Goal: Task Accomplishment & Management: Manage account settings

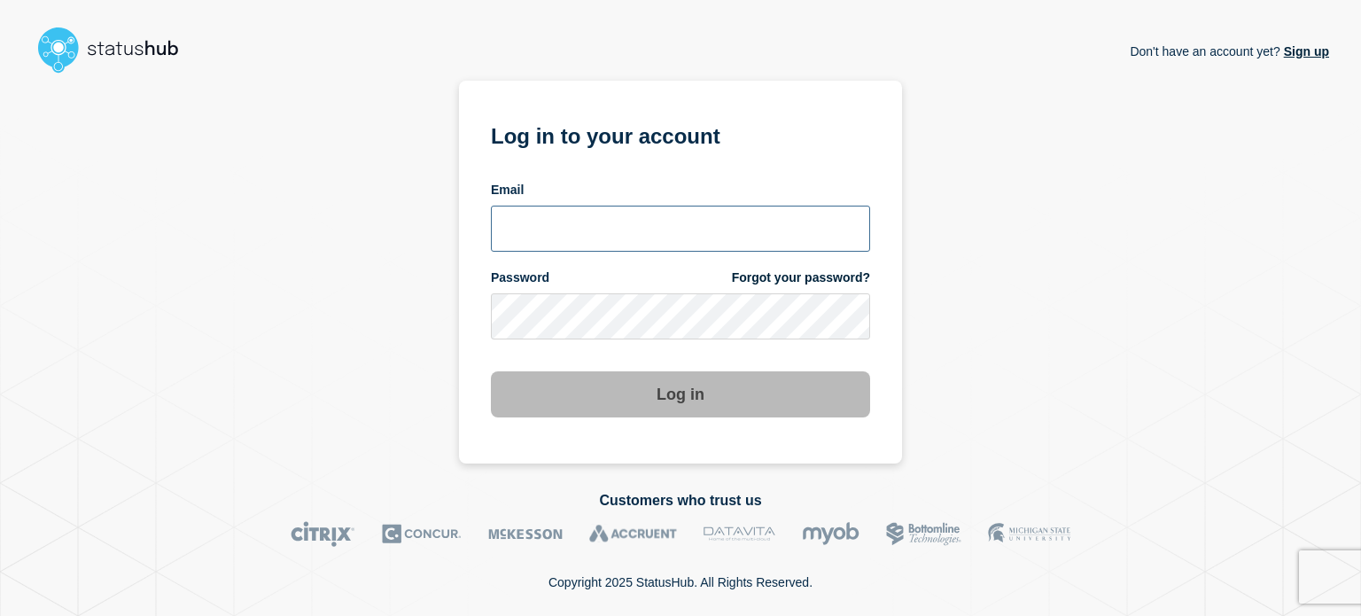
type input "[EMAIL_ADDRESS][DOMAIN_NAME]"
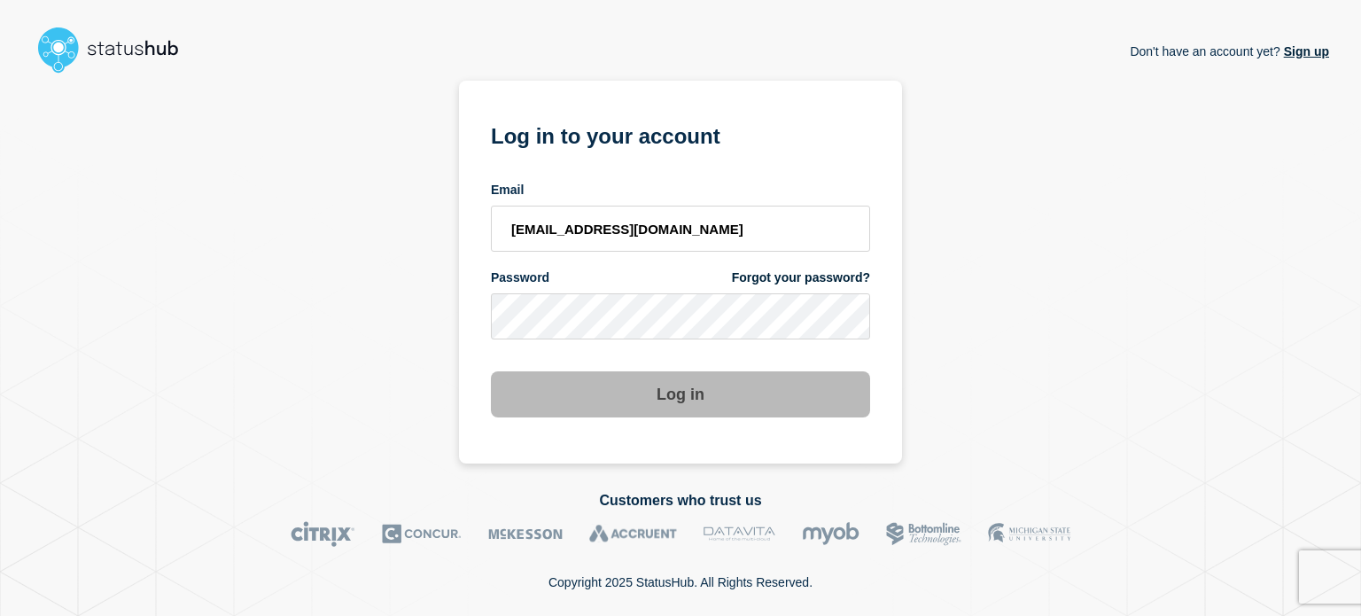
click at [666, 396] on button "Log in" at bounding box center [680, 394] width 379 height 46
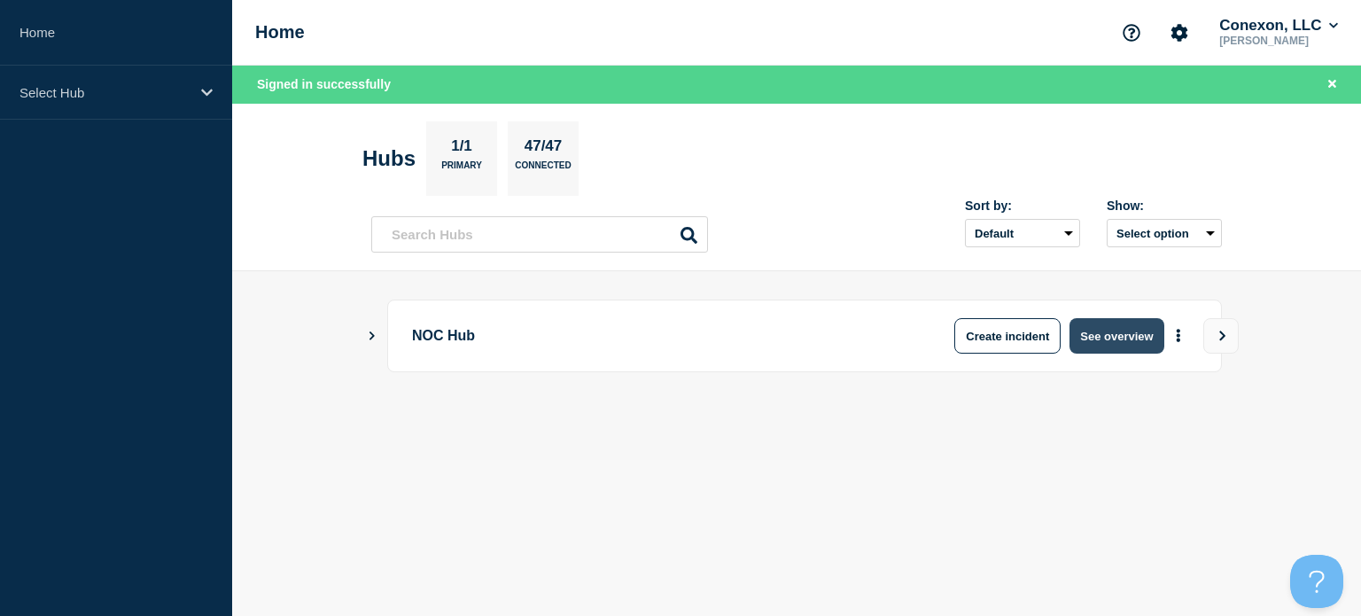
click at [1137, 329] on button "See overview" at bounding box center [1117, 335] width 94 height 35
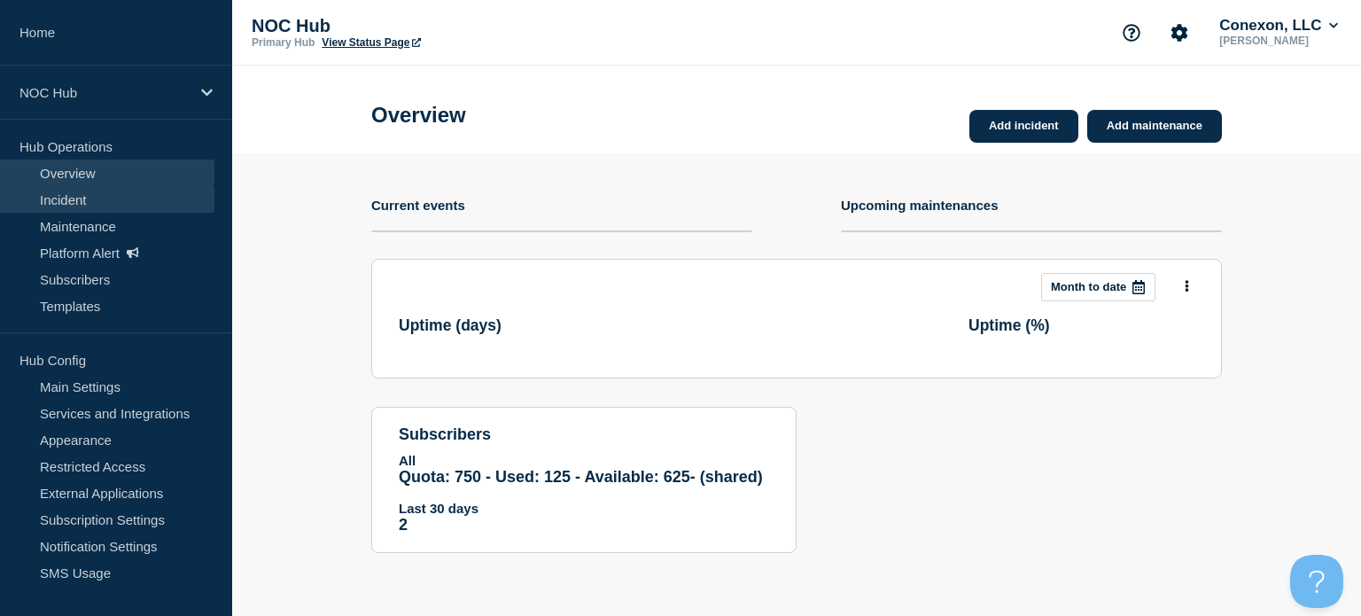
click at [144, 199] on link "Incident" at bounding box center [107, 199] width 214 height 27
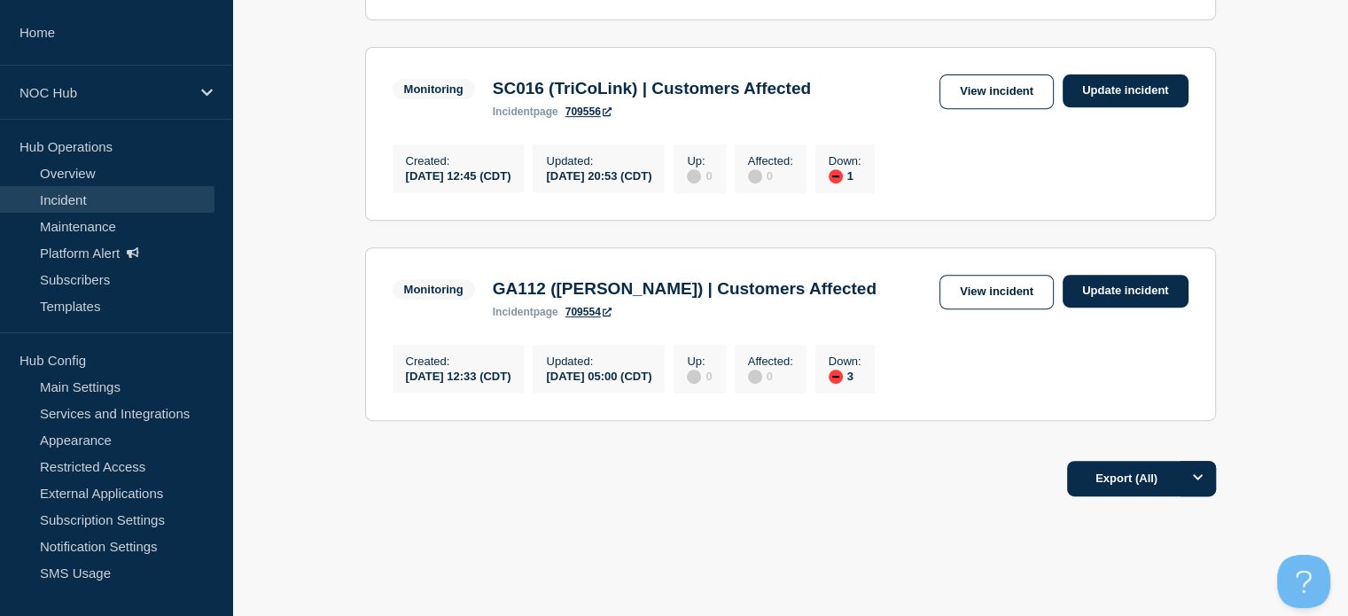
scroll to position [742, 0]
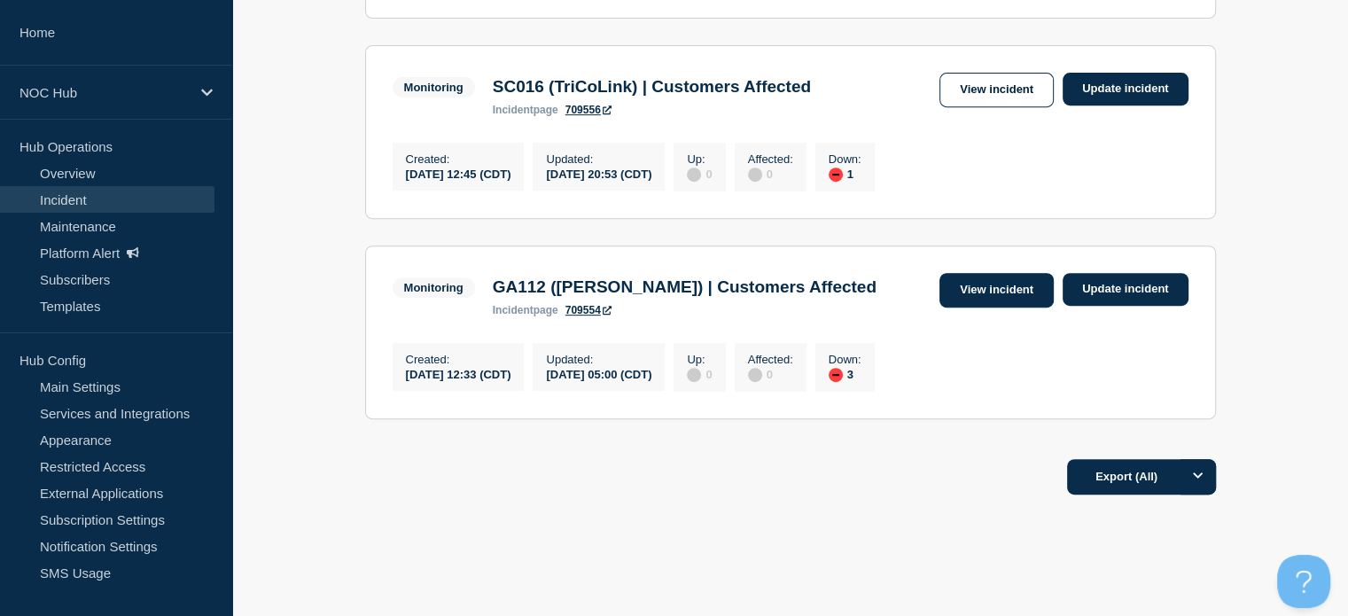
click at [954, 308] on link "View incident" at bounding box center [996, 290] width 114 height 35
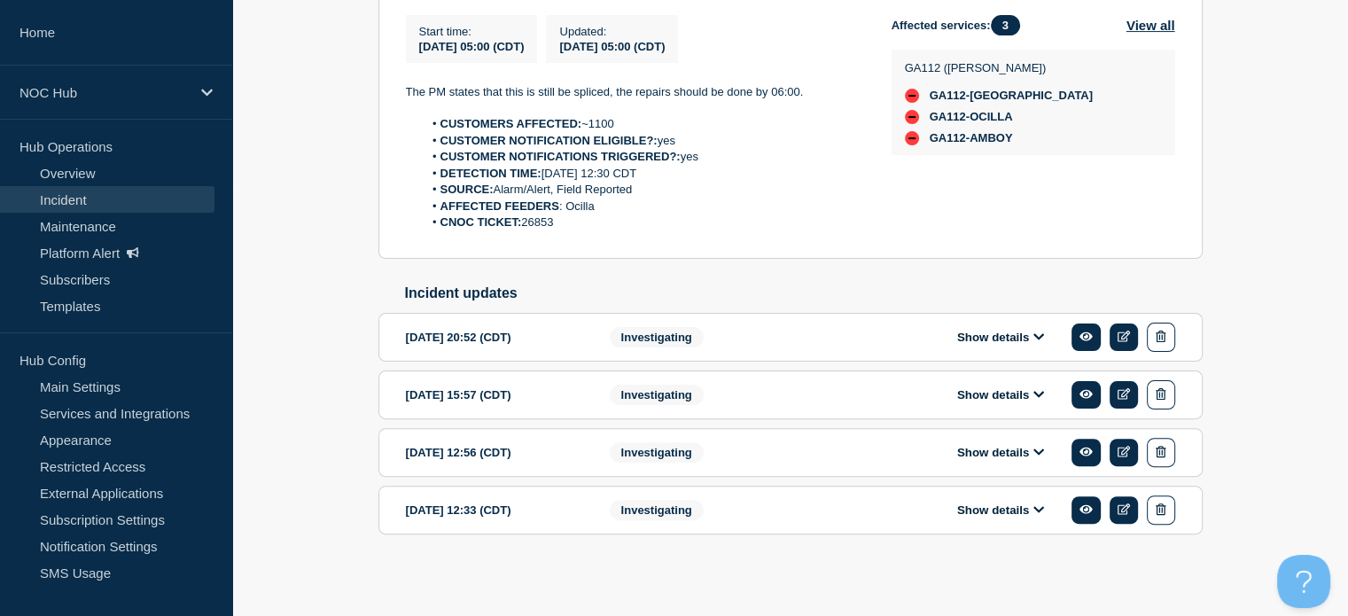
scroll to position [432, 0]
click at [993, 401] on button "Show details" at bounding box center [1000, 393] width 97 height 15
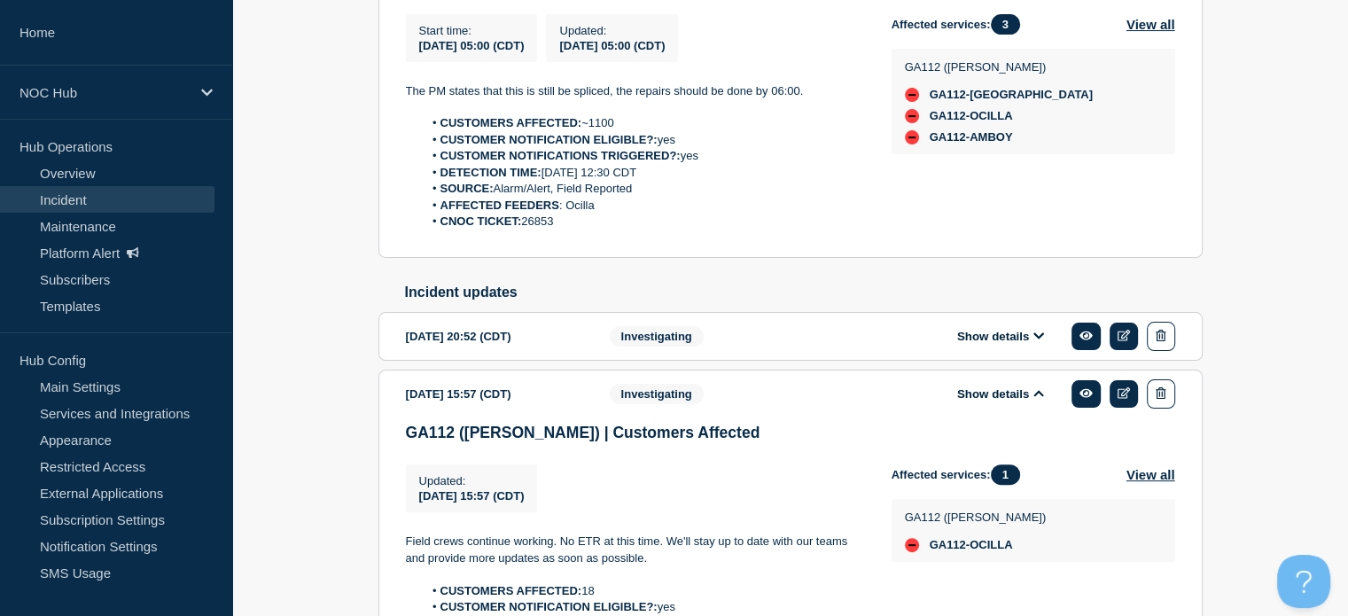
click at [994, 339] on button "Show details" at bounding box center [1000, 336] width 97 height 15
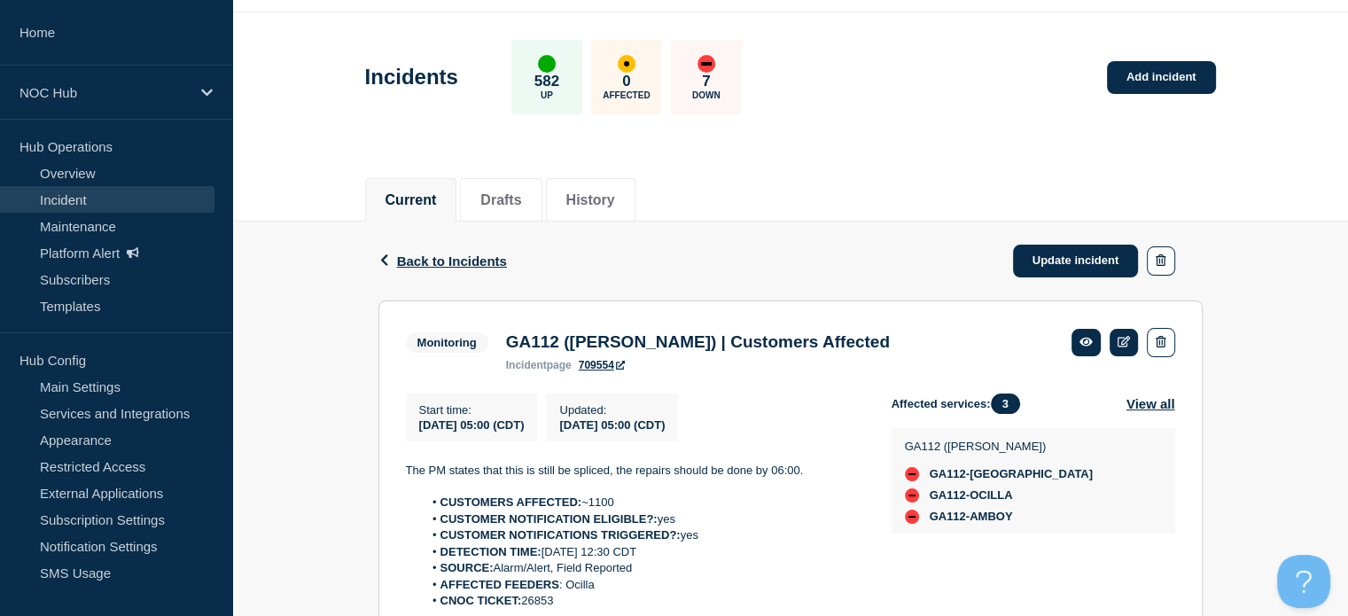
scroll to position [46, 0]
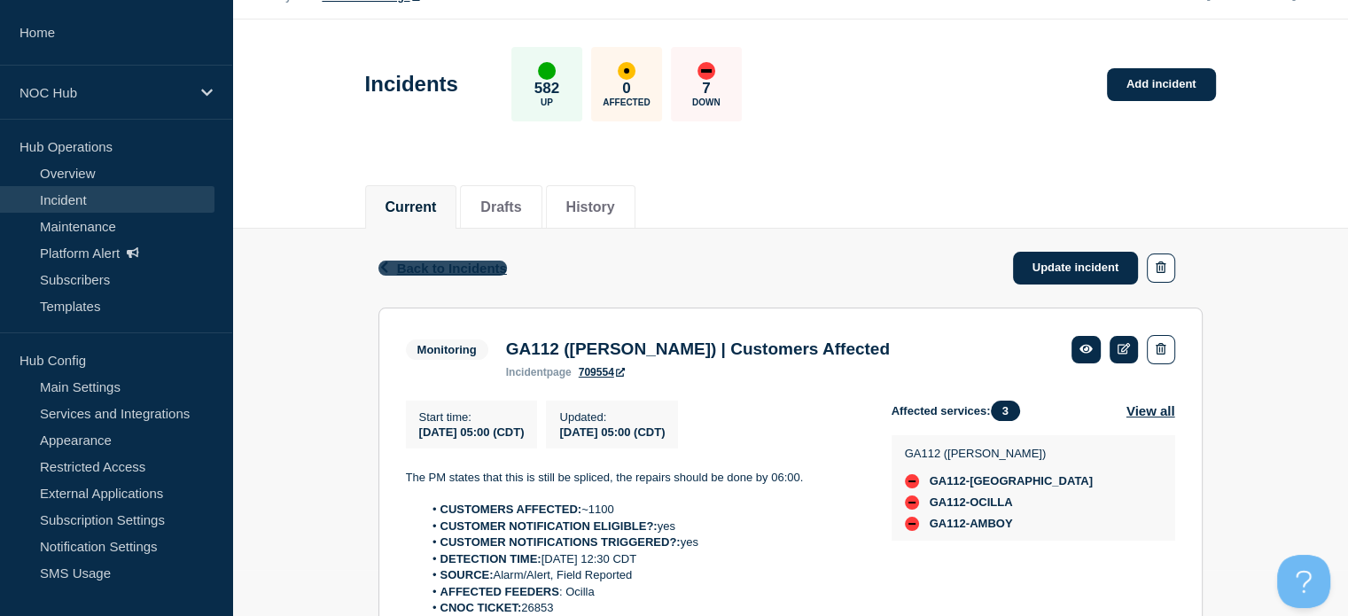
click at [468, 265] on span "Back to Incidents" at bounding box center [452, 268] width 110 height 15
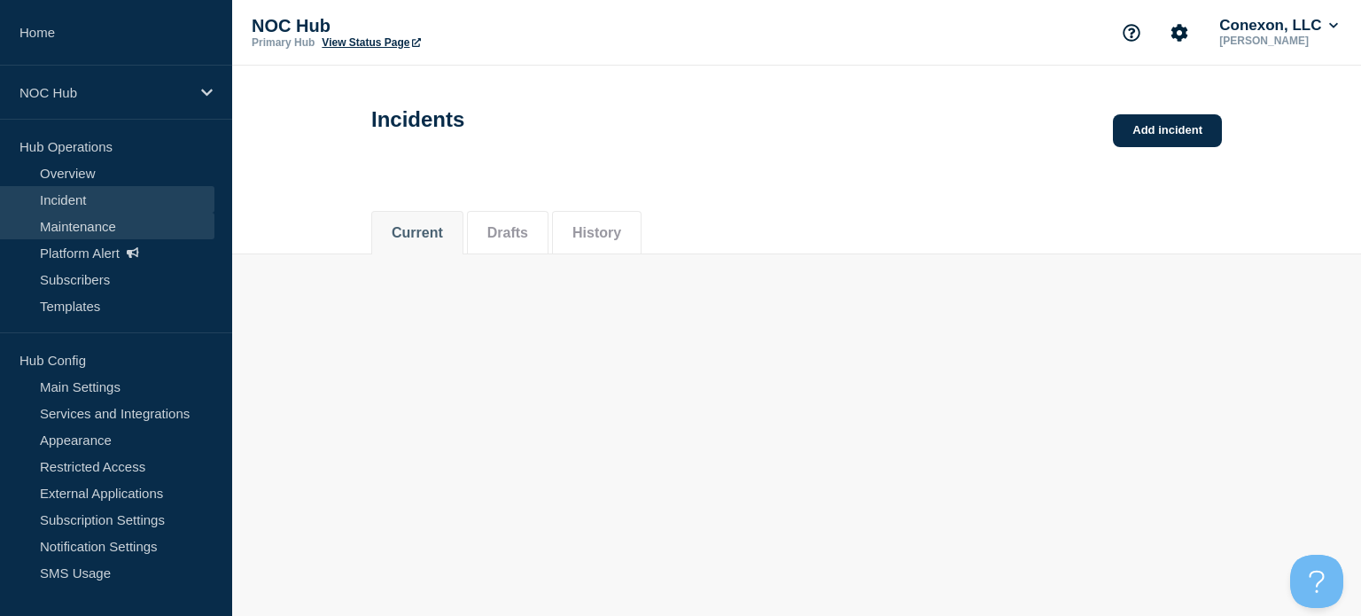
click at [125, 220] on link "Maintenance" at bounding box center [107, 226] width 214 height 27
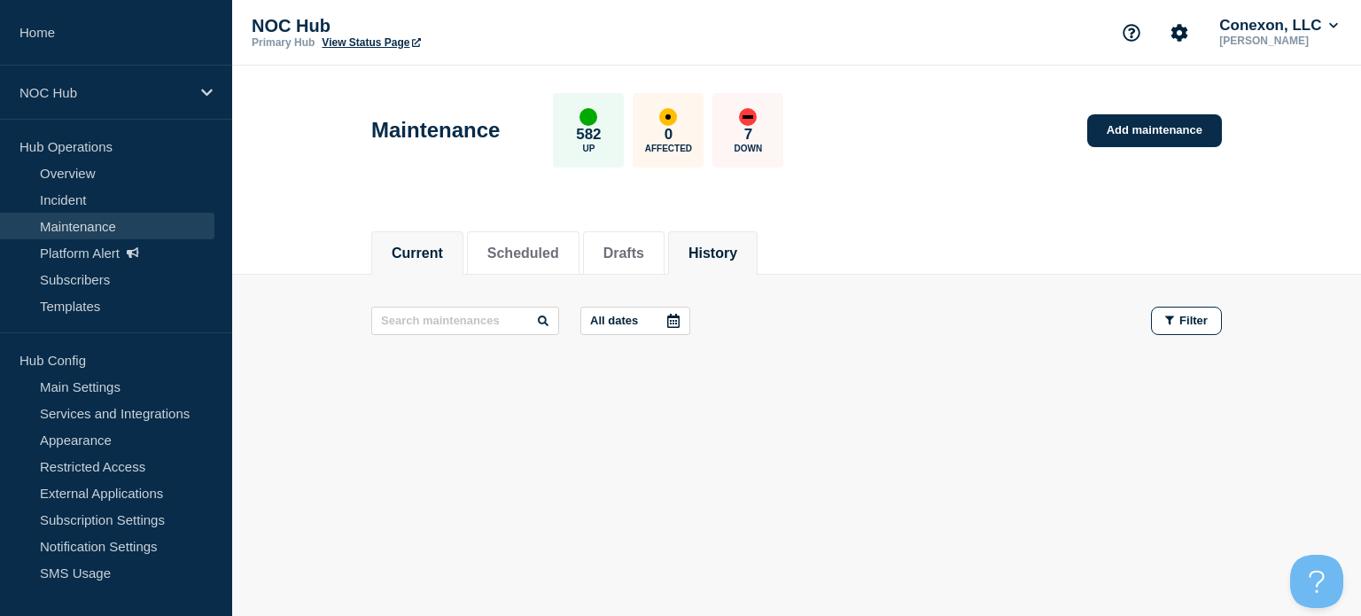
click at [737, 260] on button "History" at bounding box center [713, 253] width 49 height 16
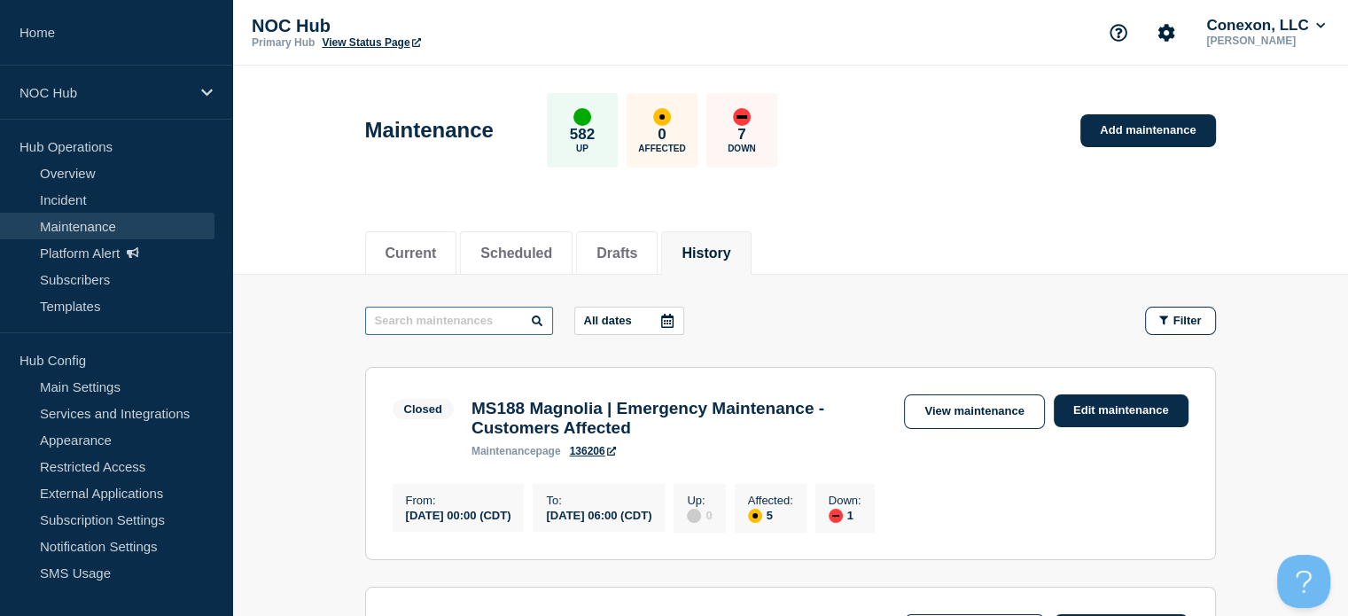
click at [454, 322] on input "text" at bounding box center [459, 321] width 188 height 28
click at [435, 317] on input "Conexon" at bounding box center [459, 321] width 188 height 28
type input "101"
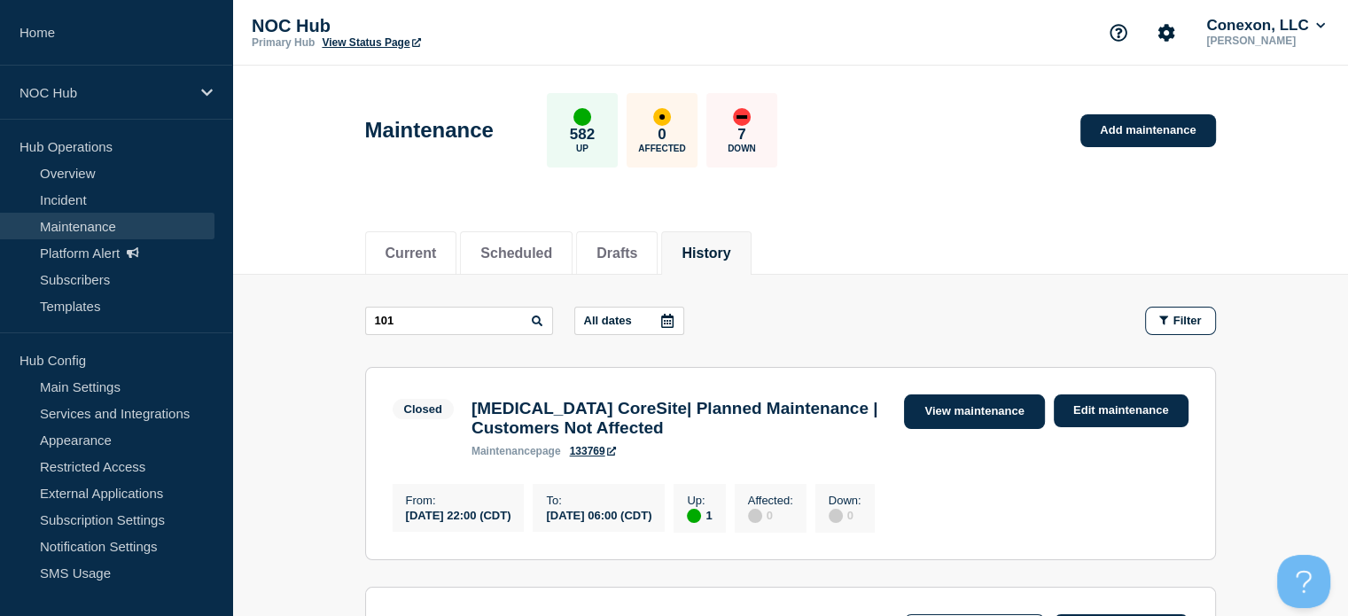
click at [969, 417] on link "View maintenance" at bounding box center [974, 411] width 140 height 35
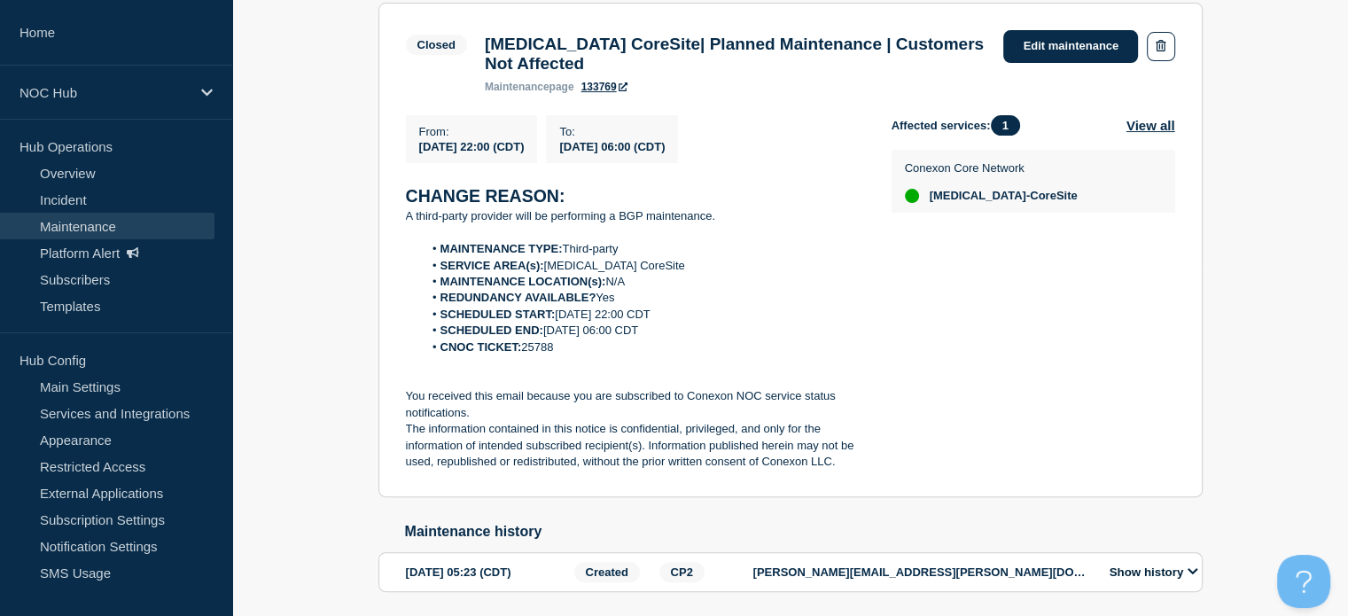
scroll to position [354, 0]
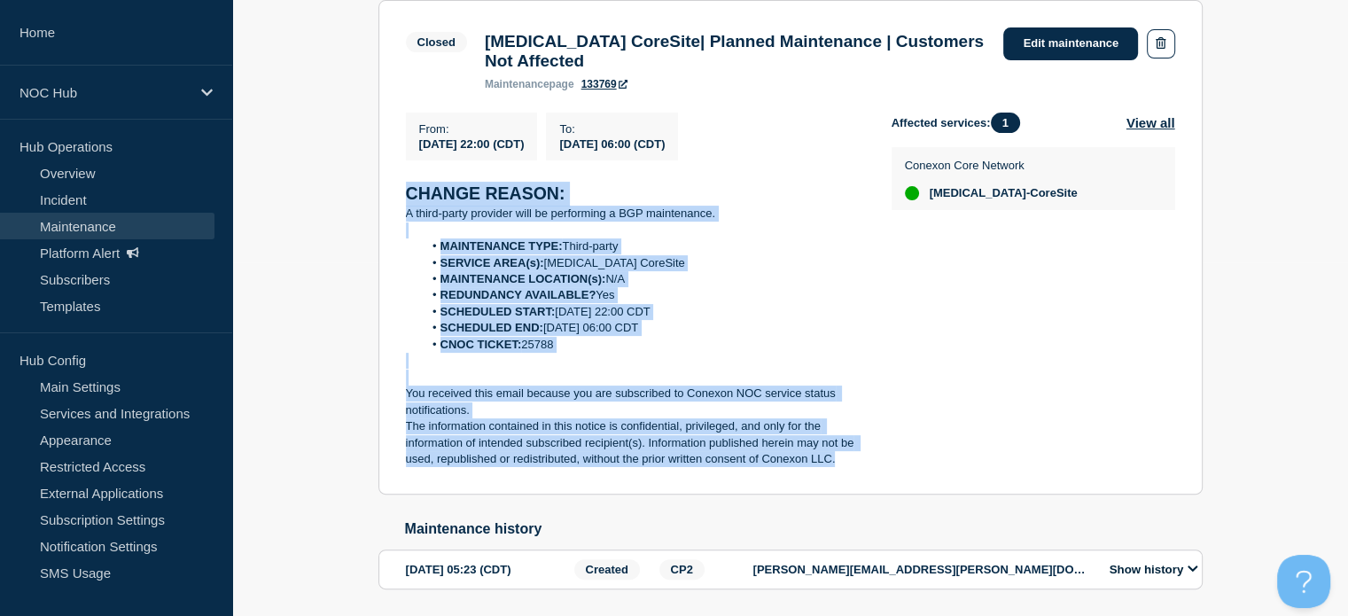
drag, startPoint x: 855, startPoint y: 472, endPoint x: 362, endPoint y: 195, distance: 566.2
click at [362, 195] on div "Back Back to Maintenances Closed GA101 CoreSite| Planned Maintenance | Customer…" at bounding box center [790, 283] width 1116 height 724
copy div "CHANGE REASON: A third-party provider will be performing a BGP maintenance. MAI…"
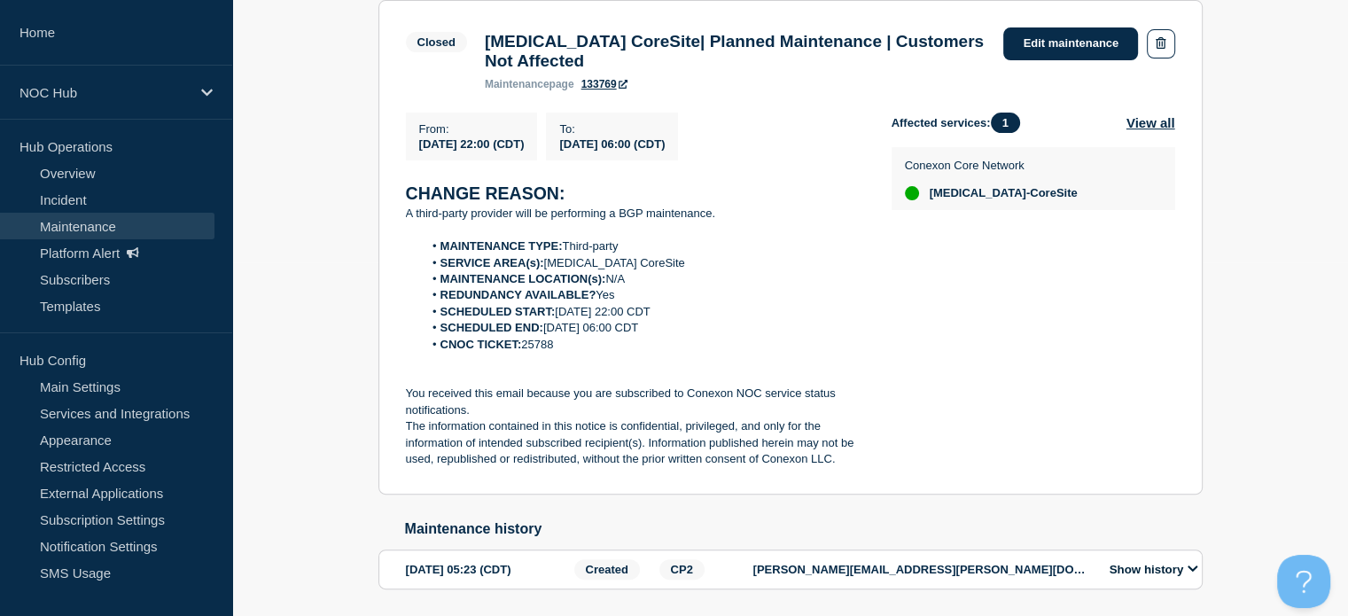
click at [1303, 310] on div "Back Back to Maintenances Closed GA101 CoreSite| Planned Maintenance | Customer…" at bounding box center [790, 283] width 1116 height 724
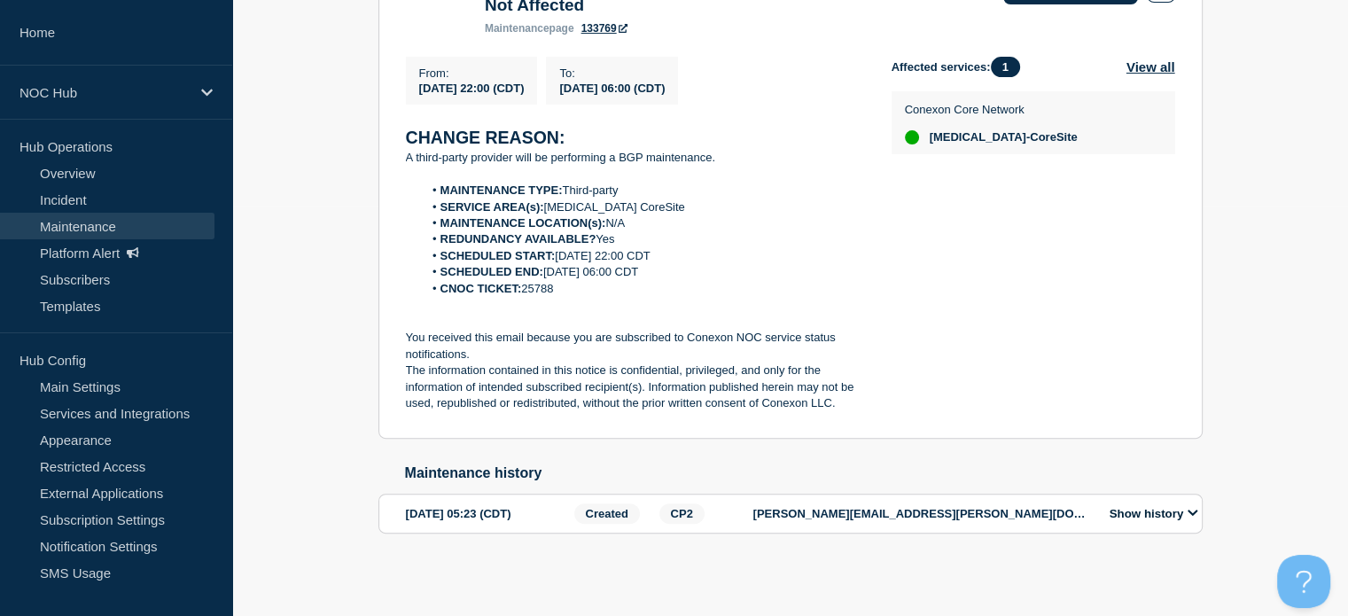
click at [155, 217] on link "Maintenance" at bounding box center [107, 226] width 214 height 27
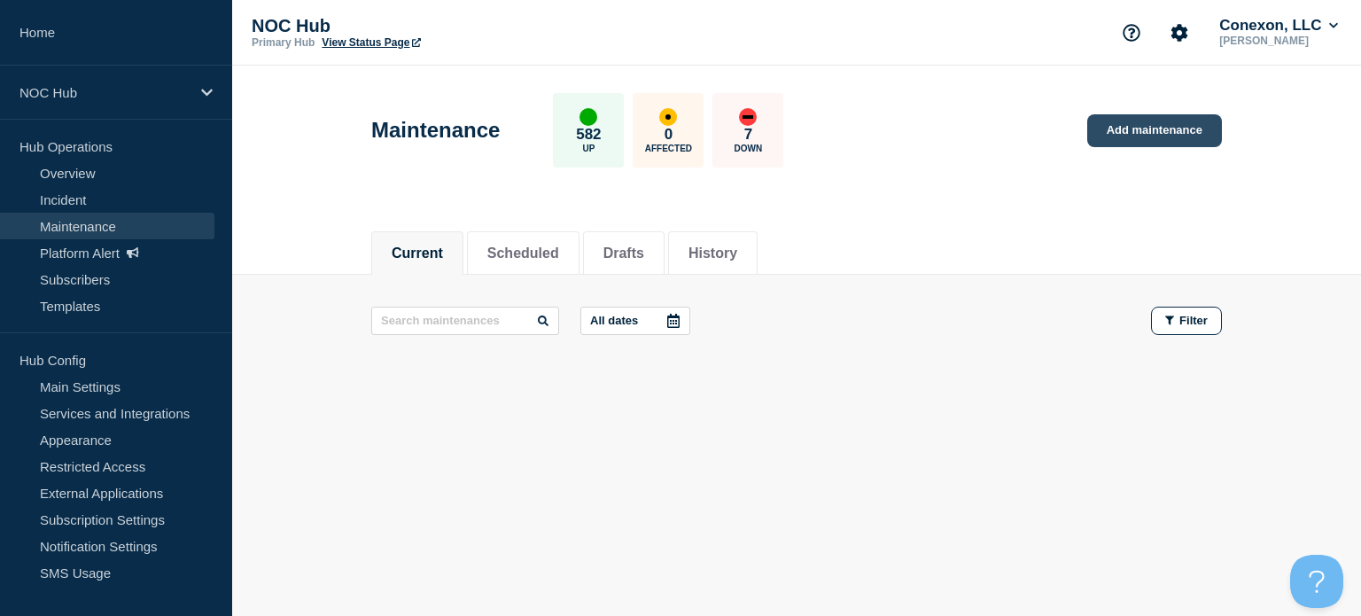
click at [1131, 137] on link "Add maintenance" at bounding box center [1154, 130] width 135 height 33
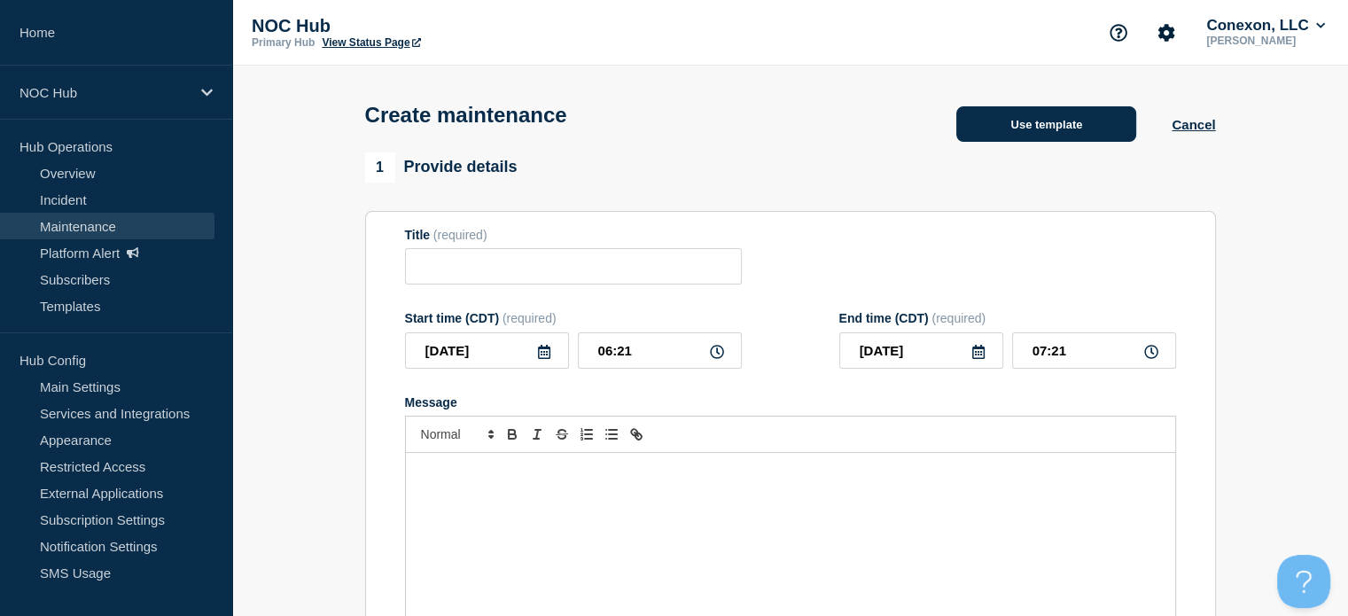
click at [1000, 126] on button "Use template" at bounding box center [1046, 123] width 180 height 35
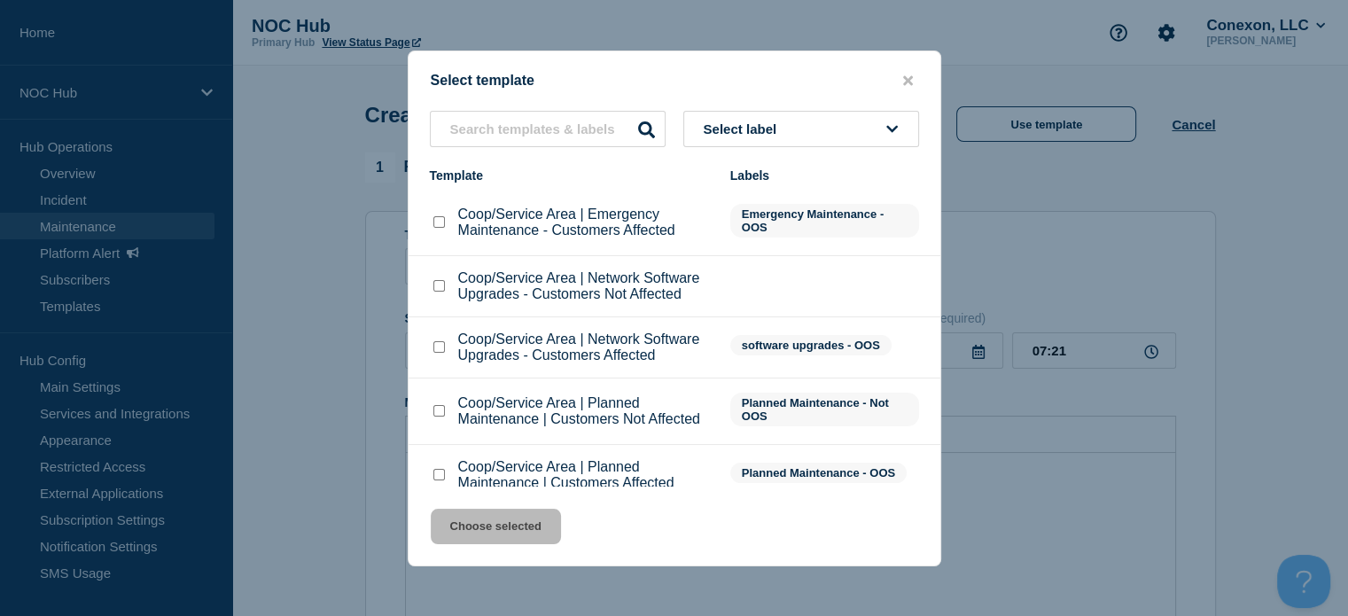
scroll to position [20, 0]
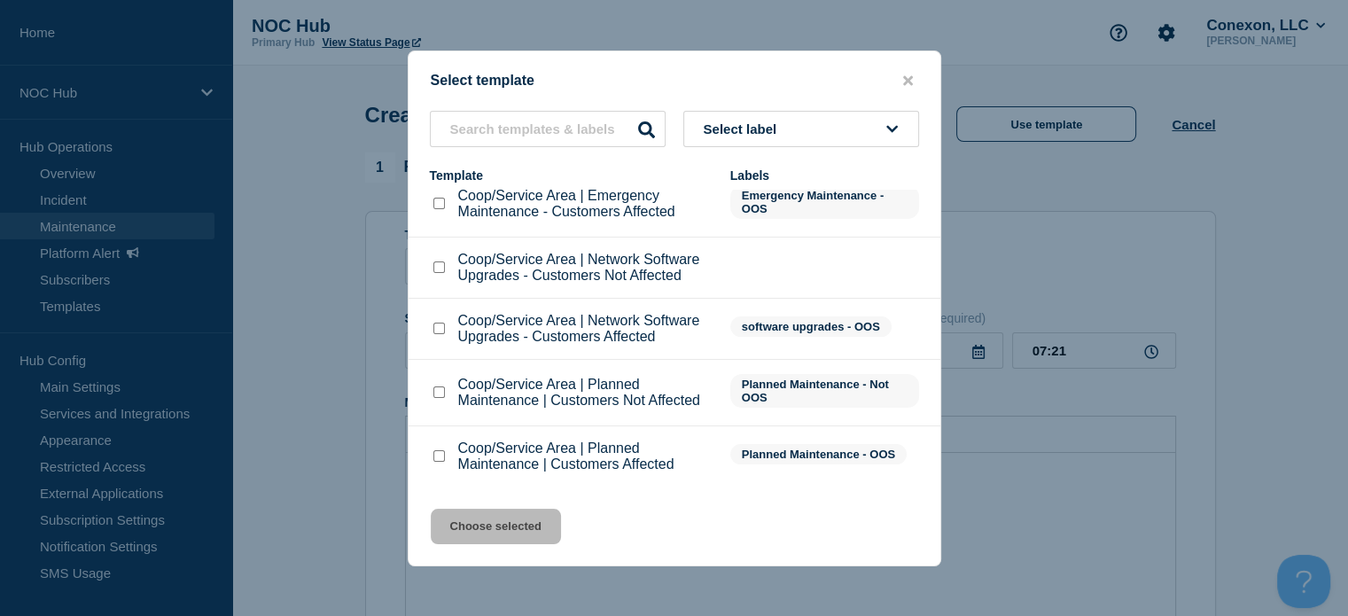
click at [439, 394] on input "Coop/Service Area | Planned Maintenance | Customers Not Affected checkbox" at bounding box center [439, 392] width 12 height 12
checkbox input "true"
click at [516, 533] on button "Choose selected" at bounding box center [496, 526] width 130 height 35
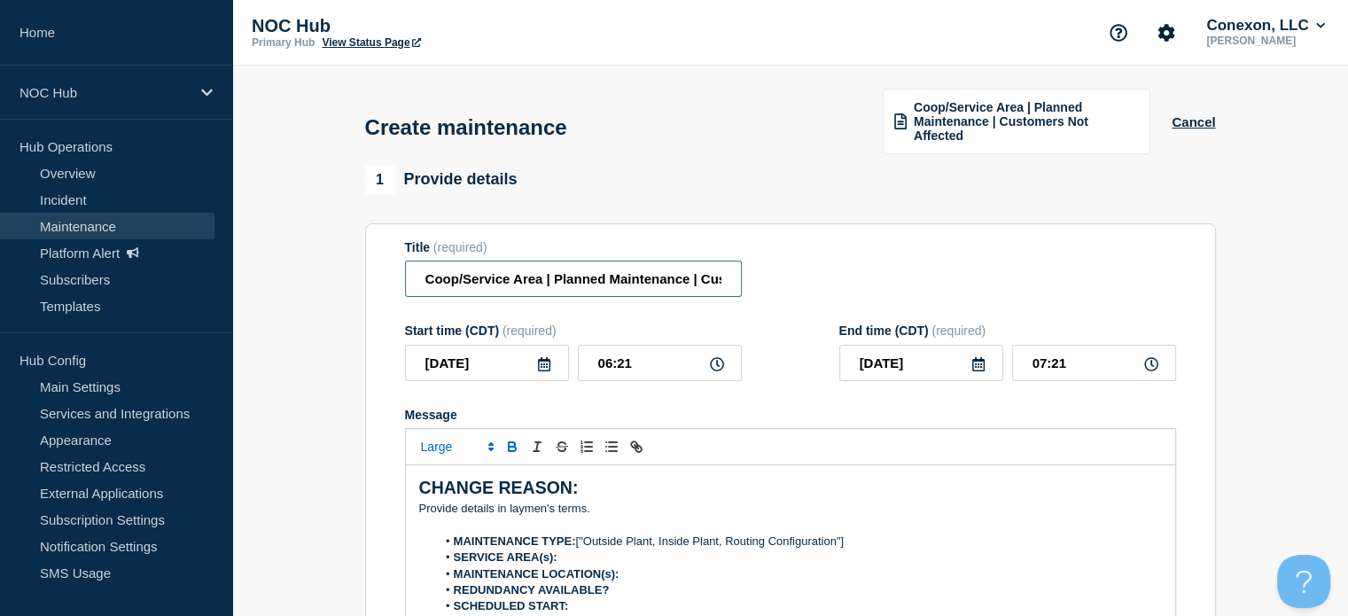
drag, startPoint x: 542, startPoint y: 283, endPoint x: 403, endPoint y: 275, distance: 139.4
click at [403, 275] on section "Title (required) Coop/Service Area | Planned Maintenance | Customers Not Affect…" at bounding box center [790, 477] width 851 height 508
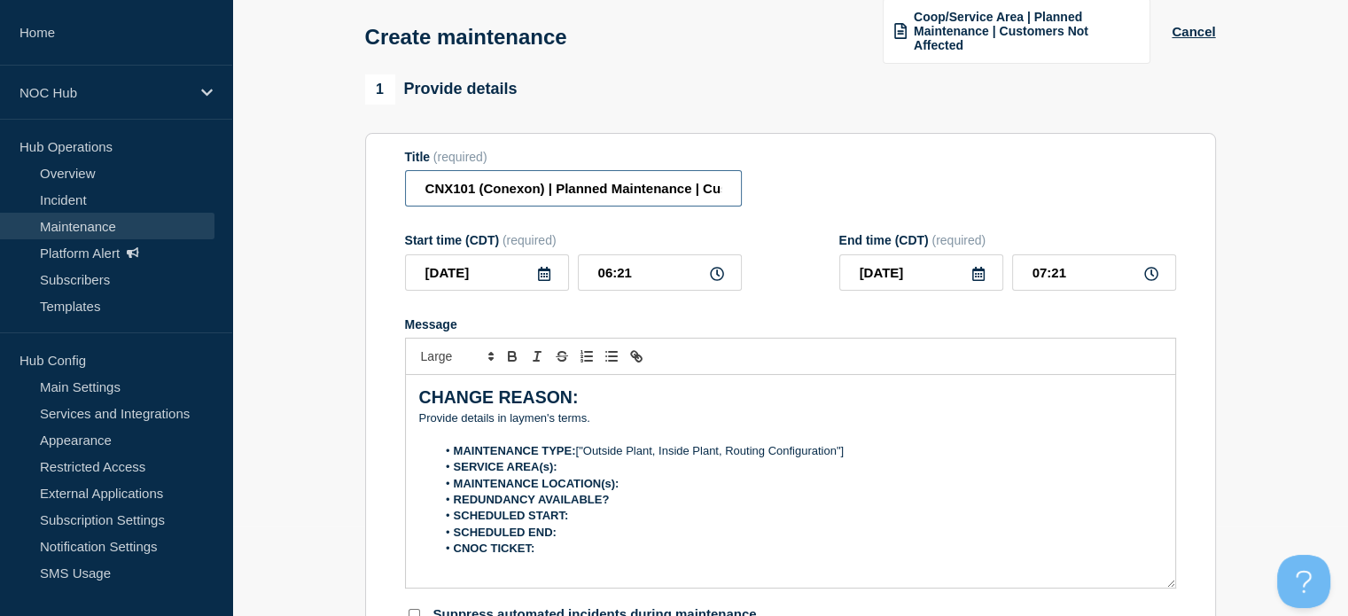
scroll to position [98, 0]
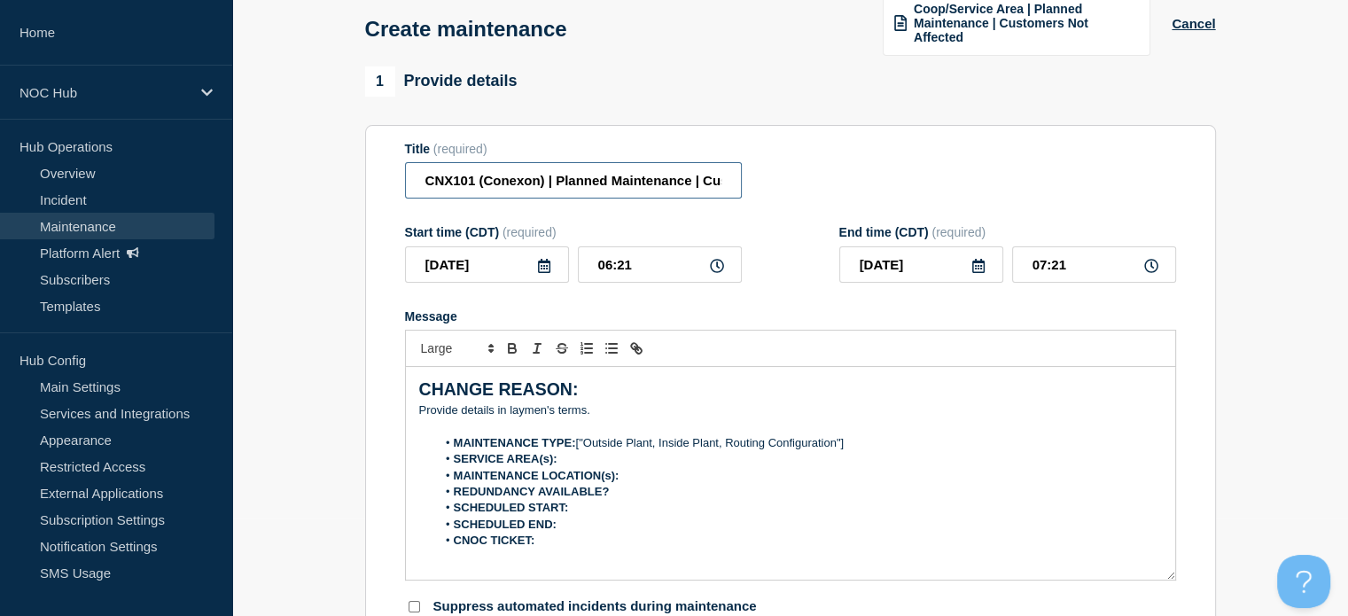
type input "CNX101 (Conexon) | Planned Maintenance | Customers Not Affected"
drag, startPoint x: 595, startPoint y: 412, endPoint x: 415, endPoint y: 405, distance: 180.0
click at [415, 405] on div "CHANGE REASON: ﻿Provide details in laymen's terms. MAINTENANCE TYPE: ["Outside …" at bounding box center [790, 473] width 769 height 213
click at [596, 418] on p "﻿Provide details in laymen's terms." at bounding box center [790, 410] width 743 height 16
drag, startPoint x: 592, startPoint y: 412, endPoint x: 411, endPoint y: 414, distance: 180.8
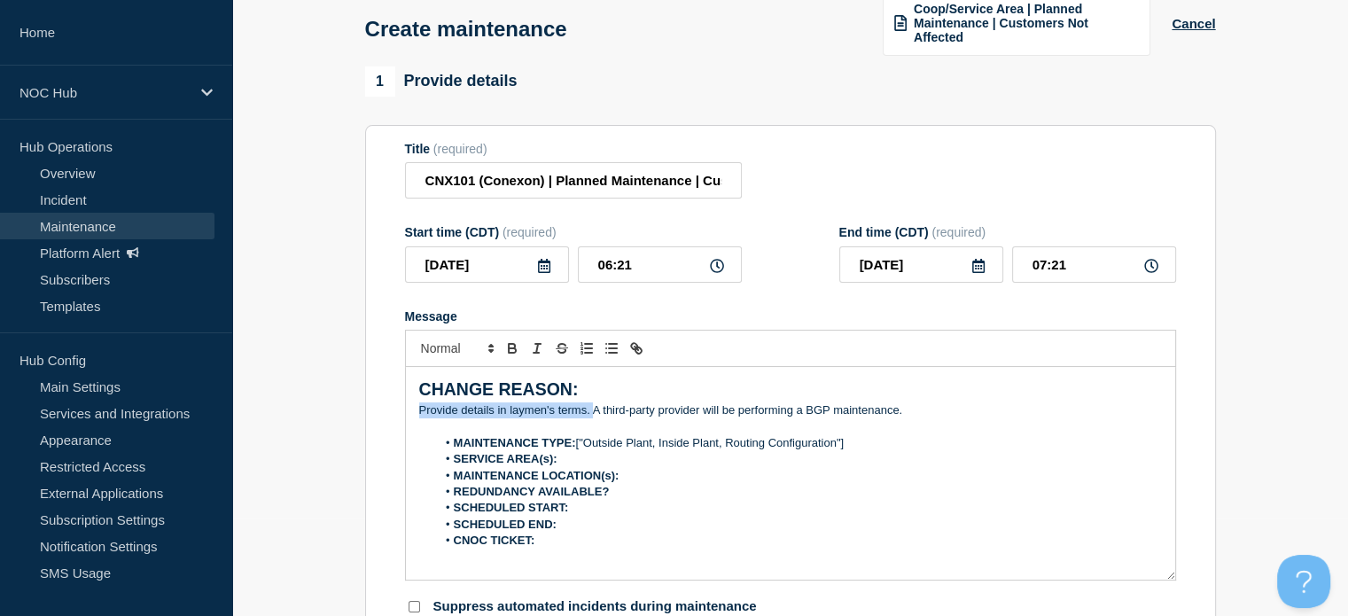
click at [411, 414] on div "CHANGE REASON: ﻿Provide details in laymen's terms. A third-party provider will …" at bounding box center [790, 473] width 769 height 213
click at [872, 446] on li "MAINTENANCE TYPE: ["Outside Plant, Inside Plant, Routing Configuration"]" at bounding box center [799, 443] width 726 height 16
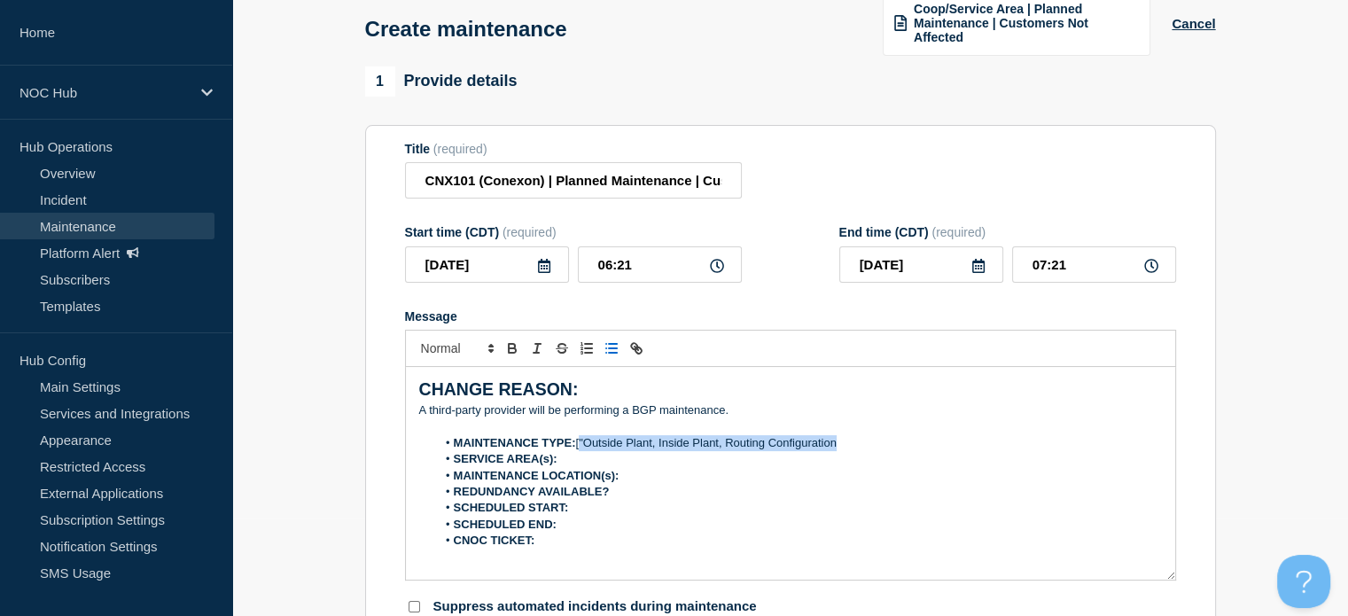
drag, startPoint x: 860, startPoint y: 448, endPoint x: 580, endPoint y: 452, distance: 280.9
click at [580, 451] on li "MAINTENANCE TYPE: ["Outside Plant, Inside Plant, Routing Configuration" at bounding box center [799, 443] width 726 height 16
click at [582, 462] on li "SERVICE AREA(s):" at bounding box center [799, 459] width 726 height 16
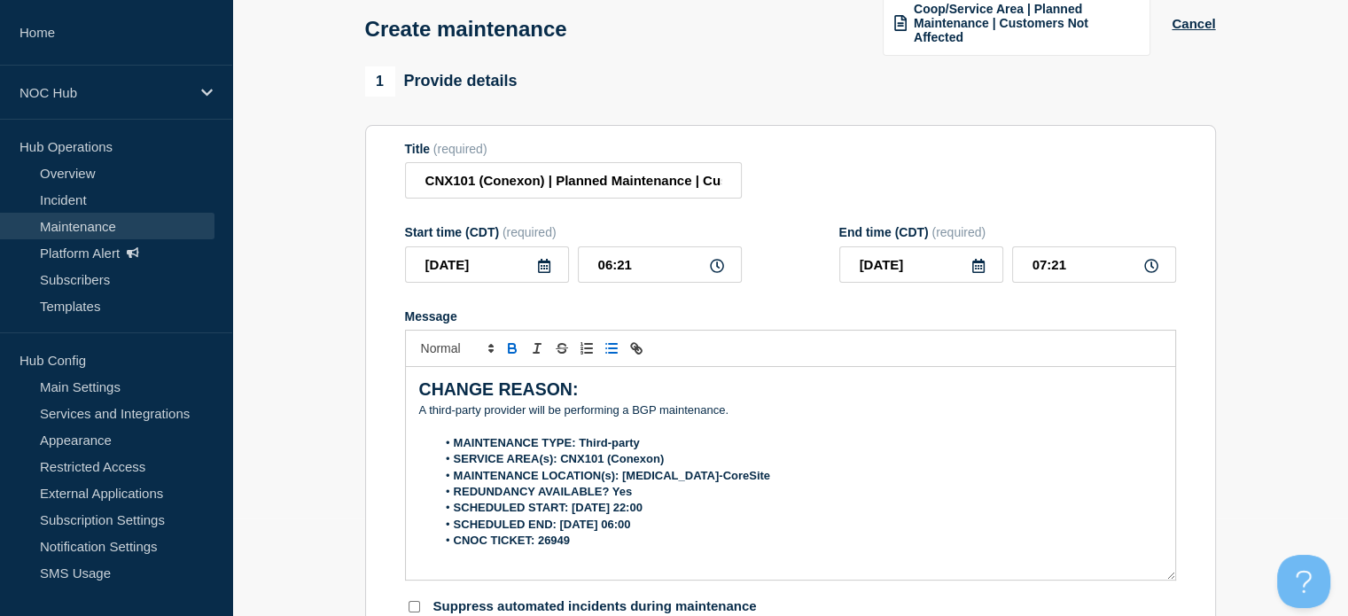
click at [550, 542] on strong "CNOC TICKET: 26949" at bounding box center [512, 539] width 116 height 13
drag, startPoint x: 675, startPoint y: 528, endPoint x: 556, endPoint y: 522, distance: 119.8
click at [556, 522] on li "SCHEDULED END: 09/09/2025 06:00" at bounding box center [799, 525] width 726 height 16
drag, startPoint x: 681, startPoint y: 513, endPoint x: 572, endPoint y: 514, distance: 109.0
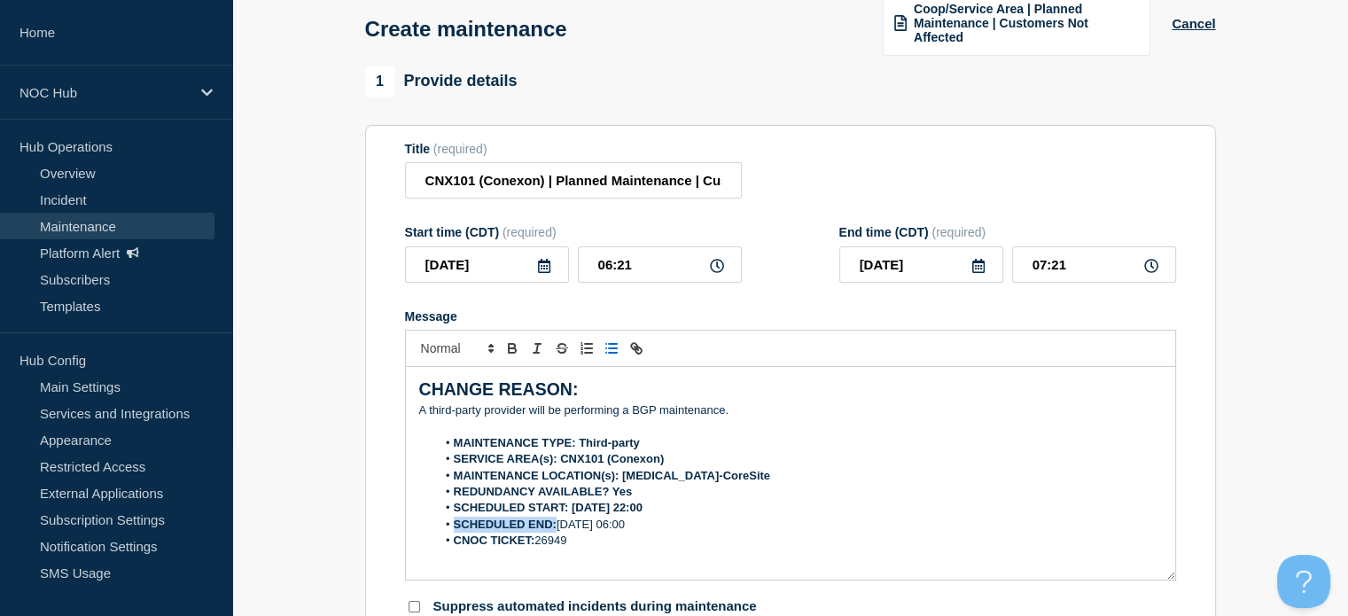
click at [572, 514] on li "SCHEDULED START: 09/08/2025 22:00" at bounding box center [799, 508] width 726 height 16
click at [621, 495] on strong "REDUNDANCY AVAILABLE? Yes" at bounding box center [543, 491] width 179 height 13
drag, startPoint x: 737, startPoint y: 475, endPoint x: 619, endPoint y: 472, distance: 117.9
click at [619, 472] on li "MAINTENANCE LOCATION(s): GA101-CoreSite" at bounding box center [799, 476] width 726 height 16
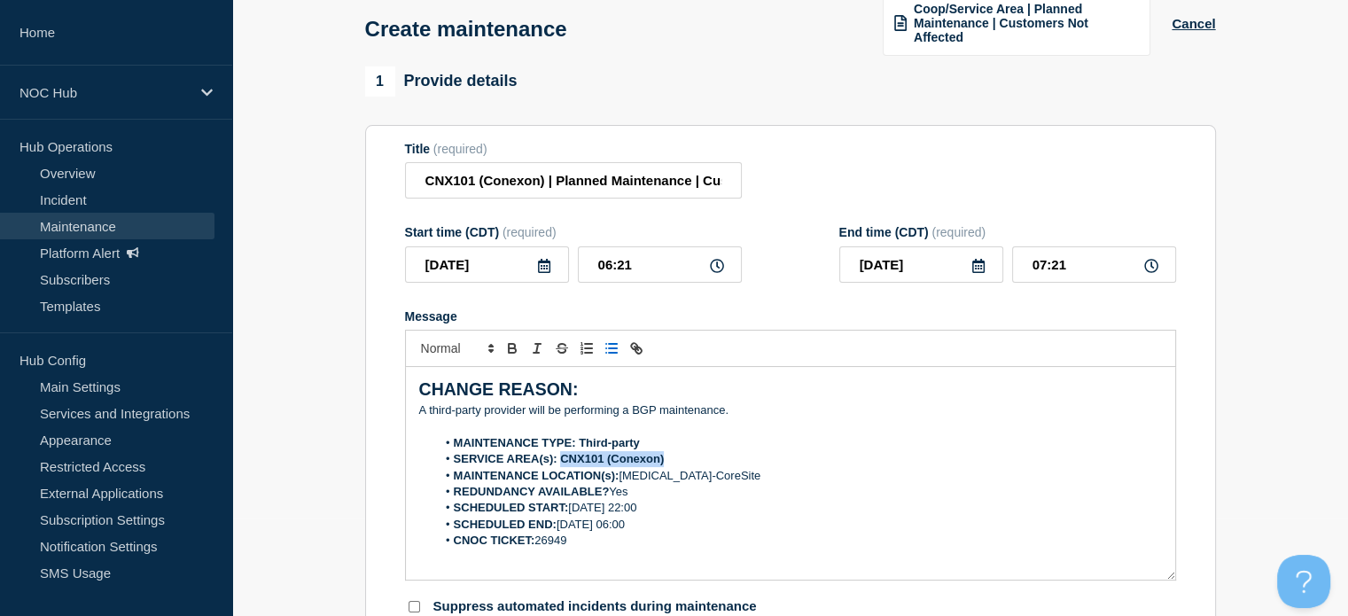
drag, startPoint x: 677, startPoint y: 462, endPoint x: 560, endPoint y: 462, distance: 117.0
click at [560, 462] on li "SERVICE AREA(s): CNX101 (Conexon)" at bounding box center [799, 459] width 726 height 16
drag, startPoint x: 652, startPoint y: 447, endPoint x: 580, endPoint y: 440, distance: 72.9
click at [580, 440] on li "MAINTENANCE TYPE: Third-party" at bounding box center [799, 443] width 726 height 16
click at [656, 445] on li "MAINTENANCE TYPE: Third-party" at bounding box center [799, 443] width 726 height 16
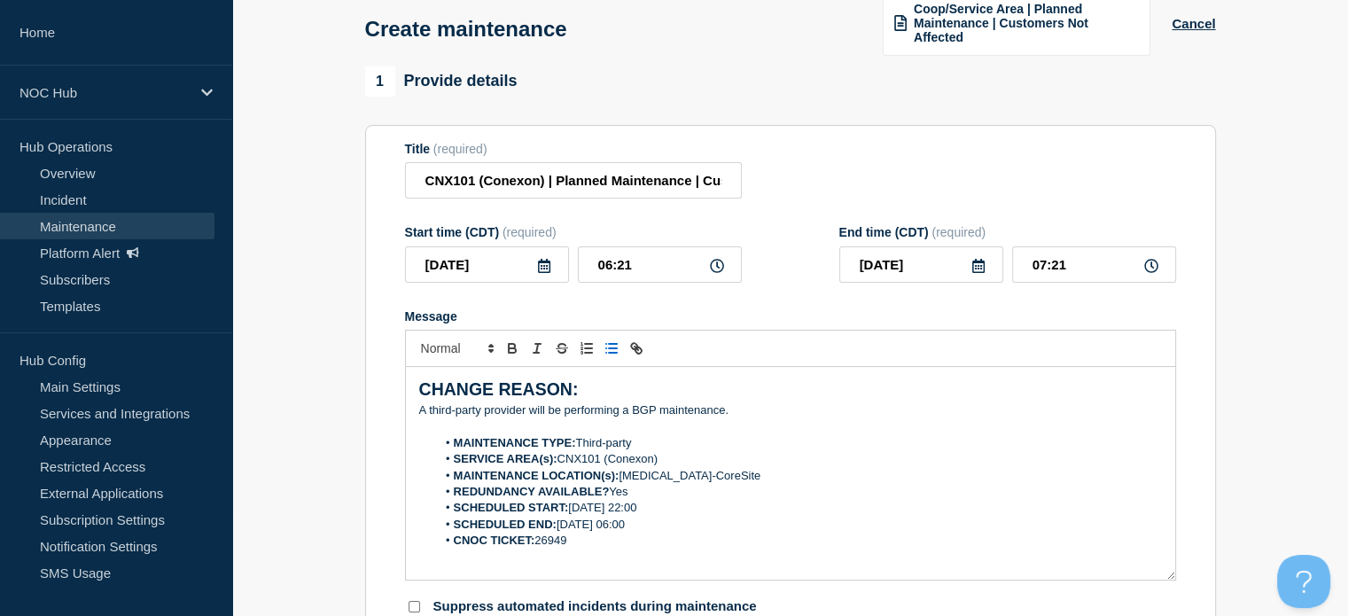
click at [673, 510] on li "SCHEDULED START: 09/08/2025 22:00" at bounding box center [799, 508] width 726 height 16
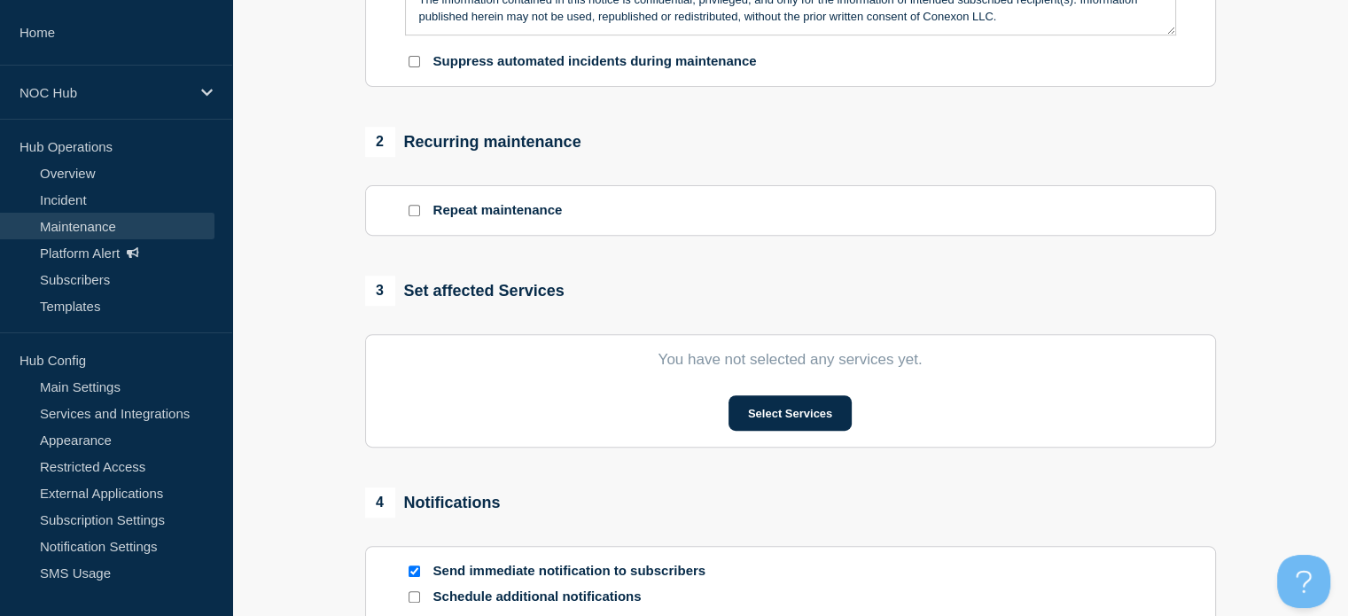
scroll to position [649, 0]
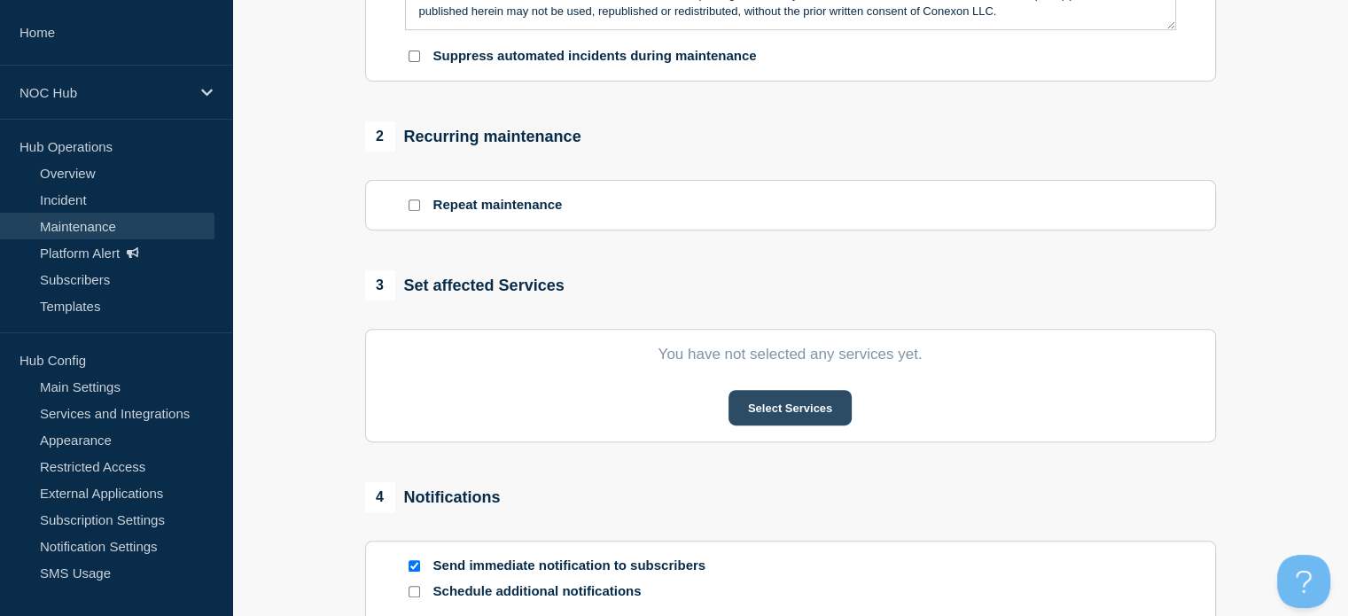
click at [758, 420] on button "Select Services" at bounding box center [789, 407] width 123 height 35
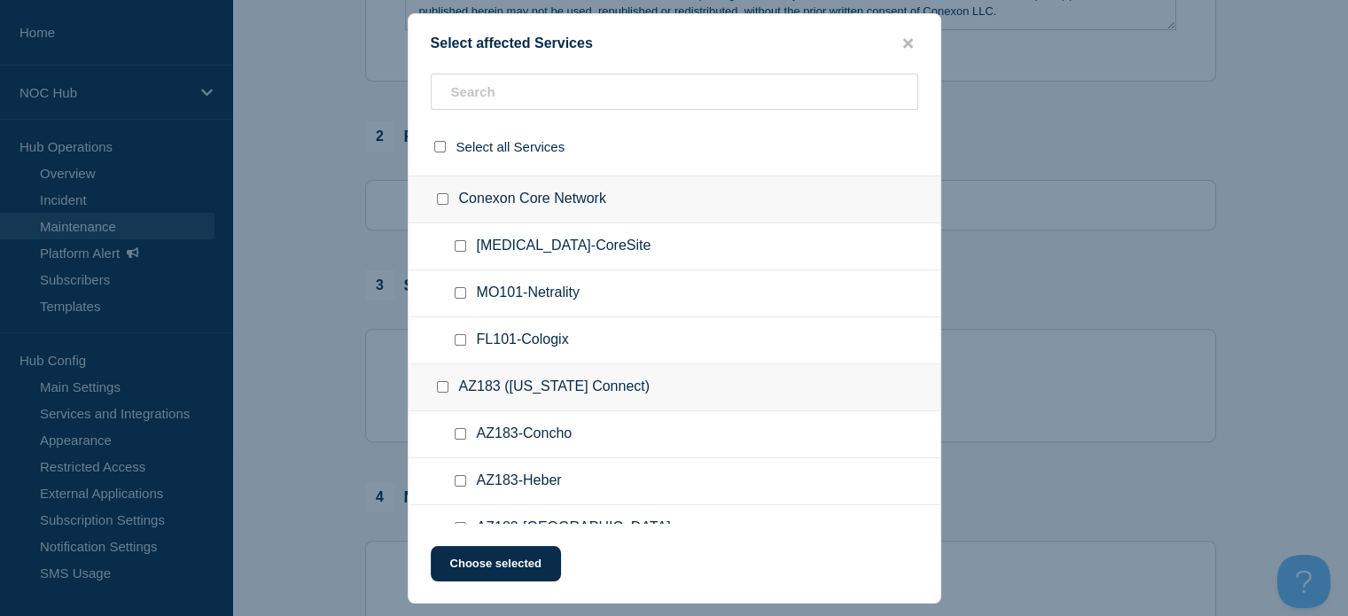
scroll to position [836, 0]
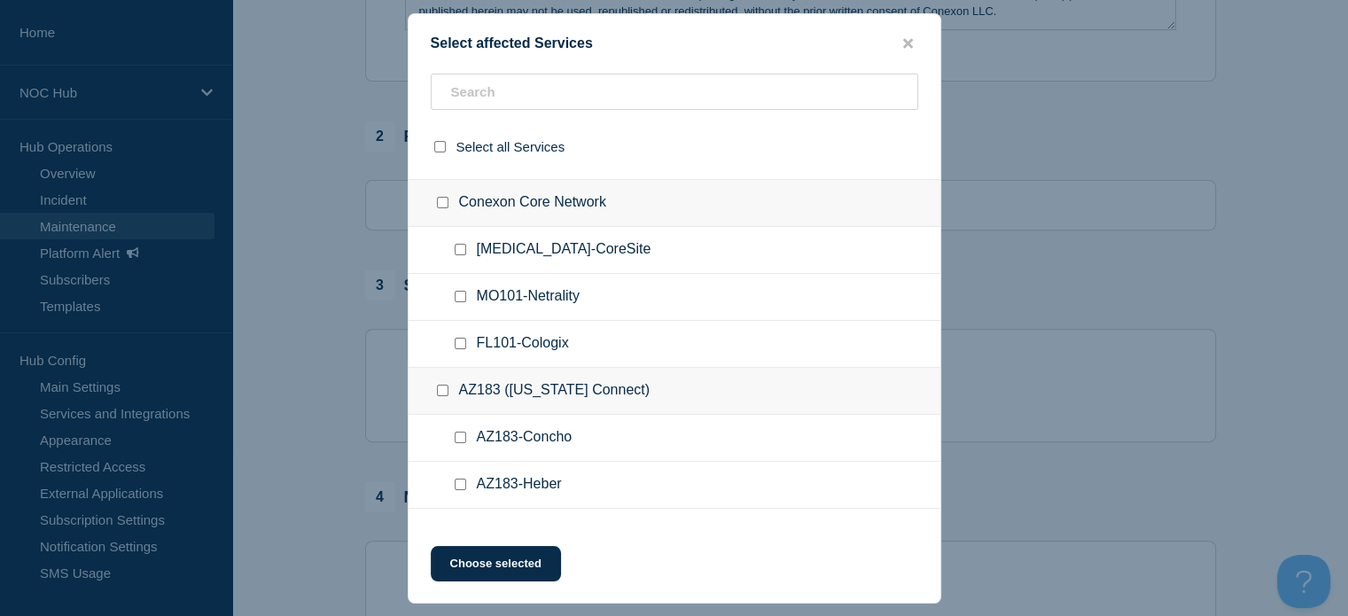
click at [461, 245] on input "GA101-CoreSite checkbox" at bounding box center [461, 250] width 12 height 12
checkbox input "true"
click at [445, 555] on button "Choose selected" at bounding box center [496, 563] width 130 height 35
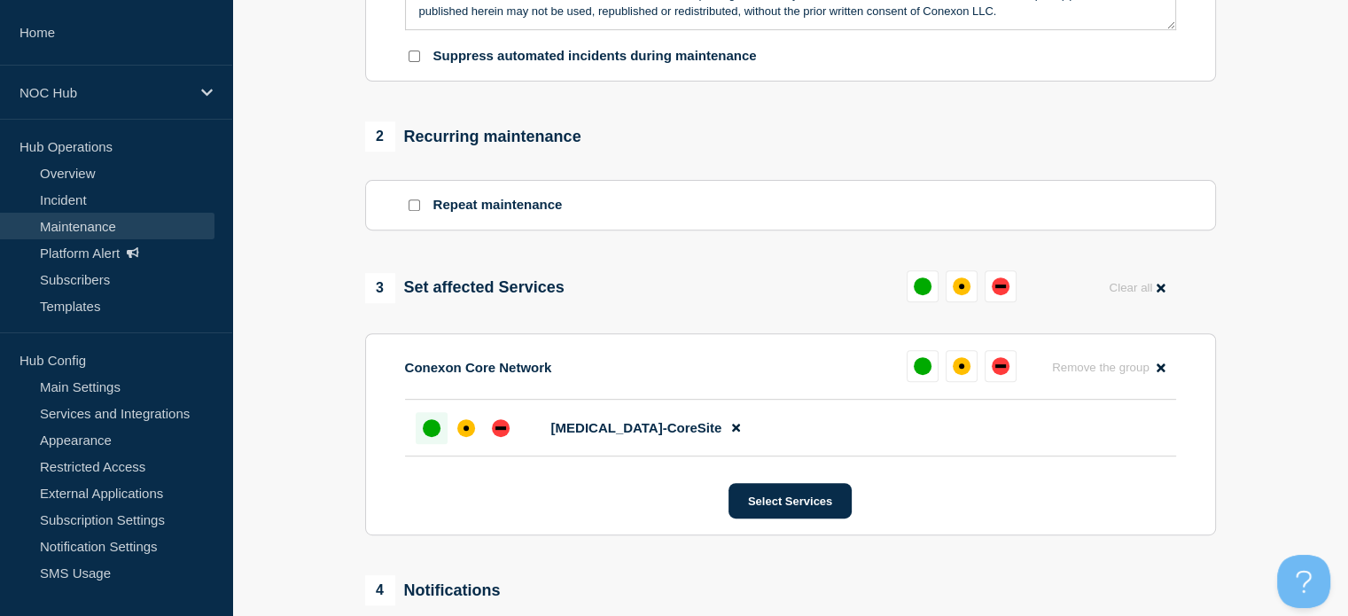
click at [429, 442] on div at bounding box center [432, 428] width 32 height 32
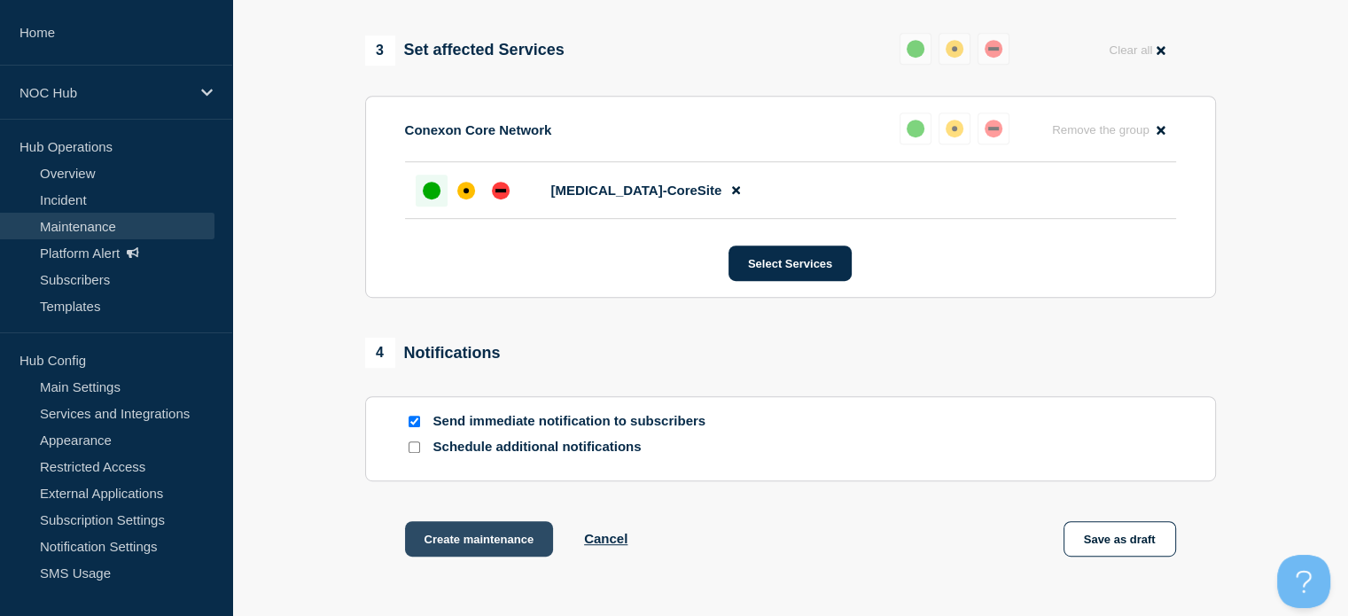
scroll to position [887, 0]
click at [473, 552] on button "Create maintenance" at bounding box center [479, 537] width 149 height 35
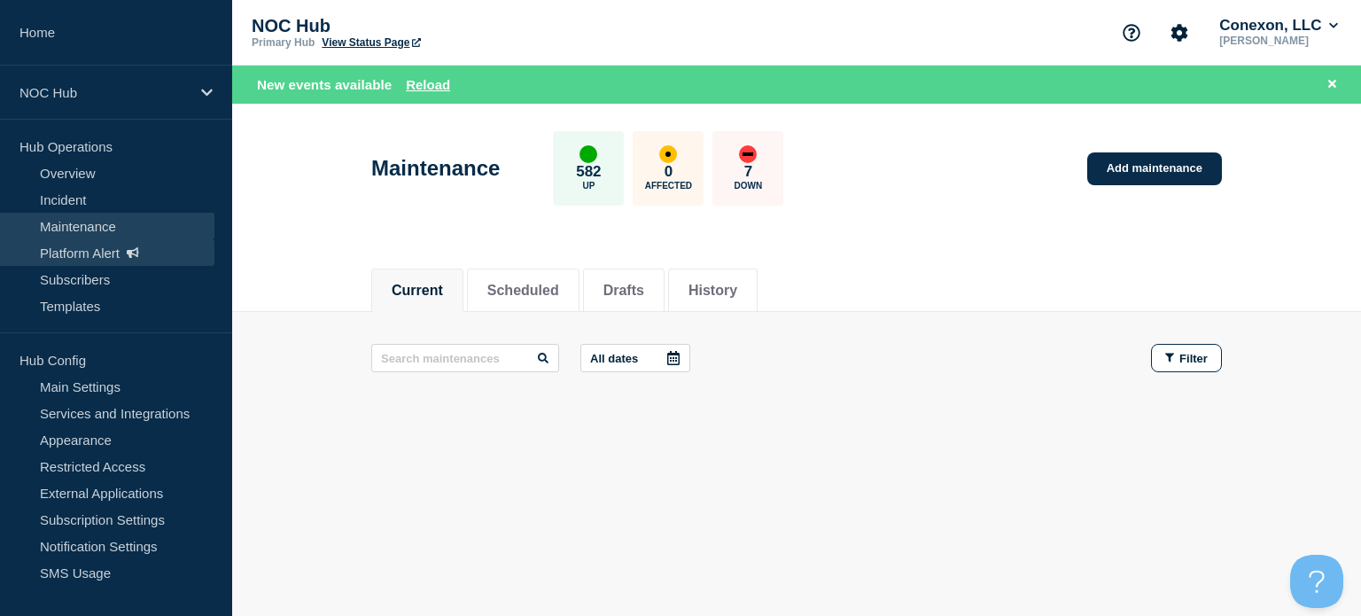
click at [113, 254] on link "Platform Alert" at bounding box center [107, 252] width 214 height 27
click at [93, 224] on link "Maintenance" at bounding box center [107, 226] width 214 height 27
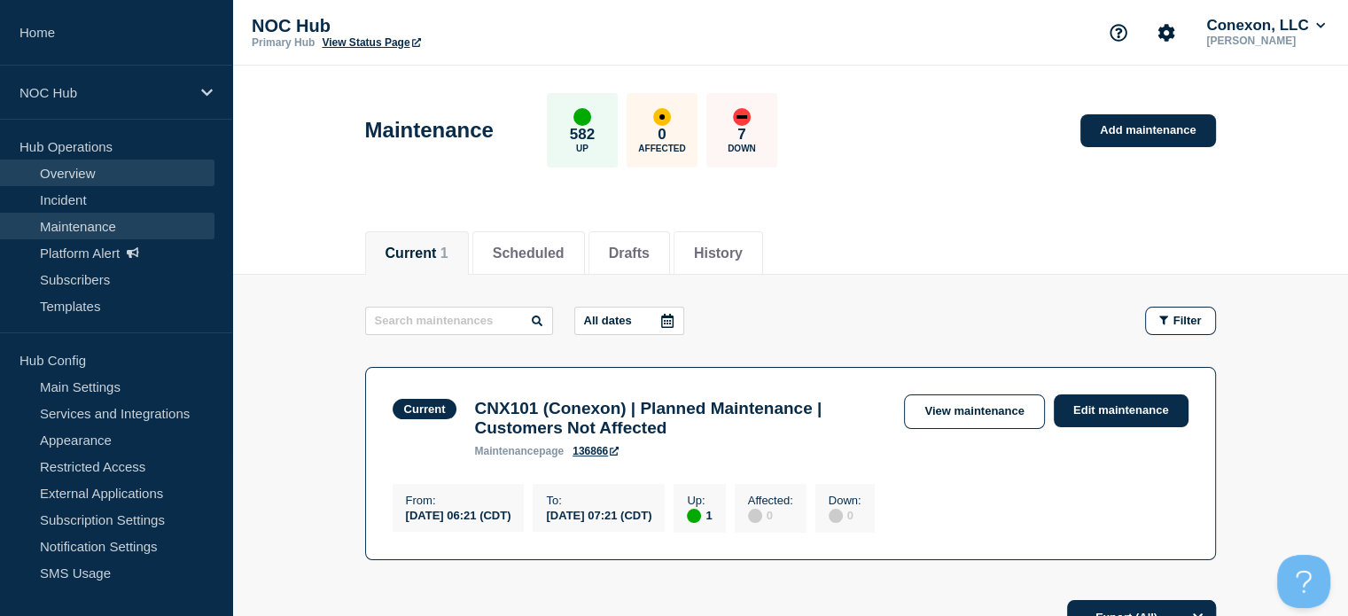
click at [87, 167] on link "Overview" at bounding box center [107, 173] width 214 height 27
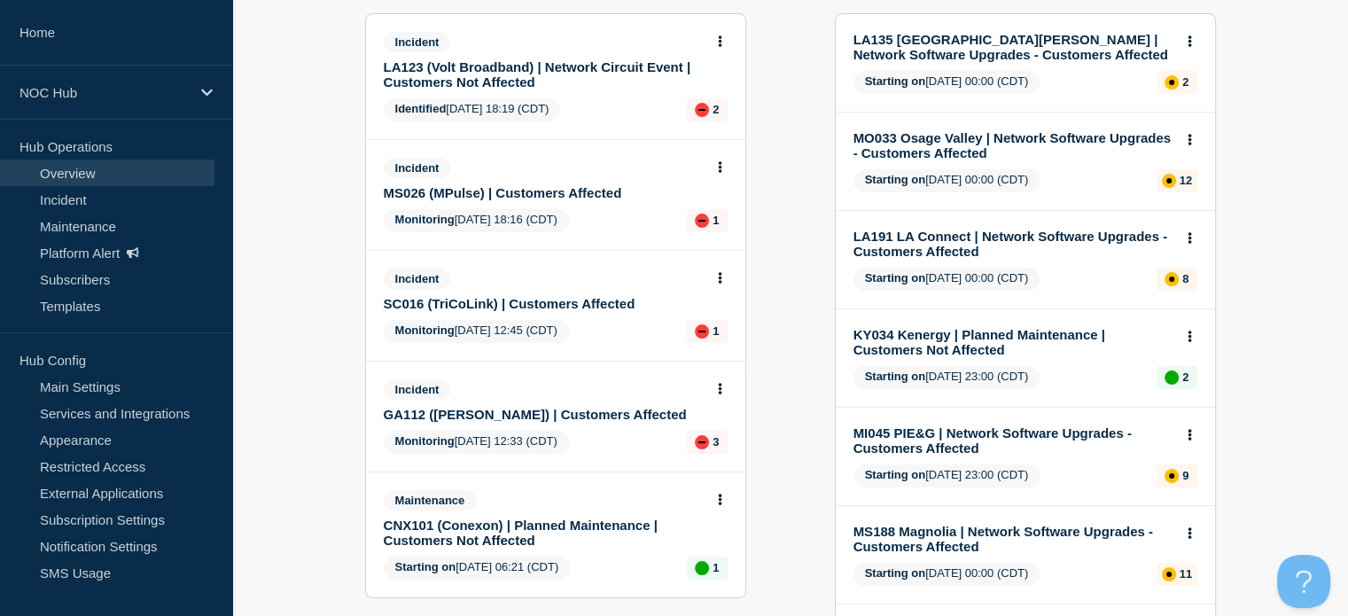
scroll to position [239, 0]
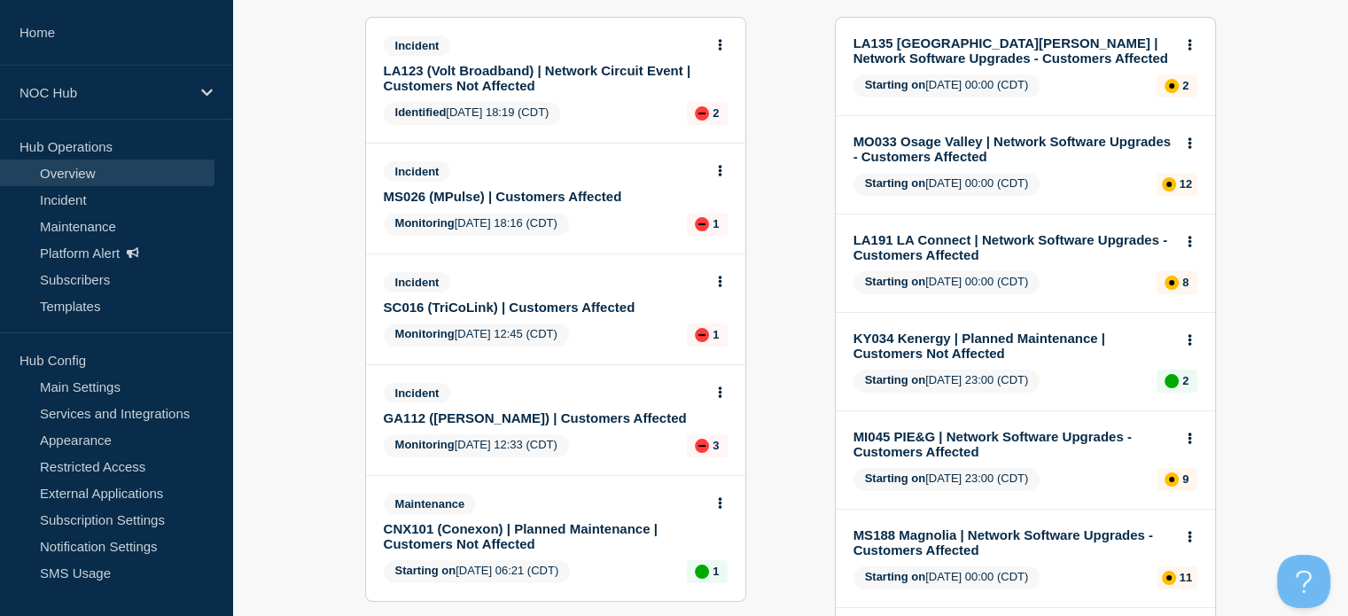
click at [518, 541] on link "CNX101 (Conexon) | Planned Maintenance | Customers Not Affected" at bounding box center [544, 536] width 320 height 30
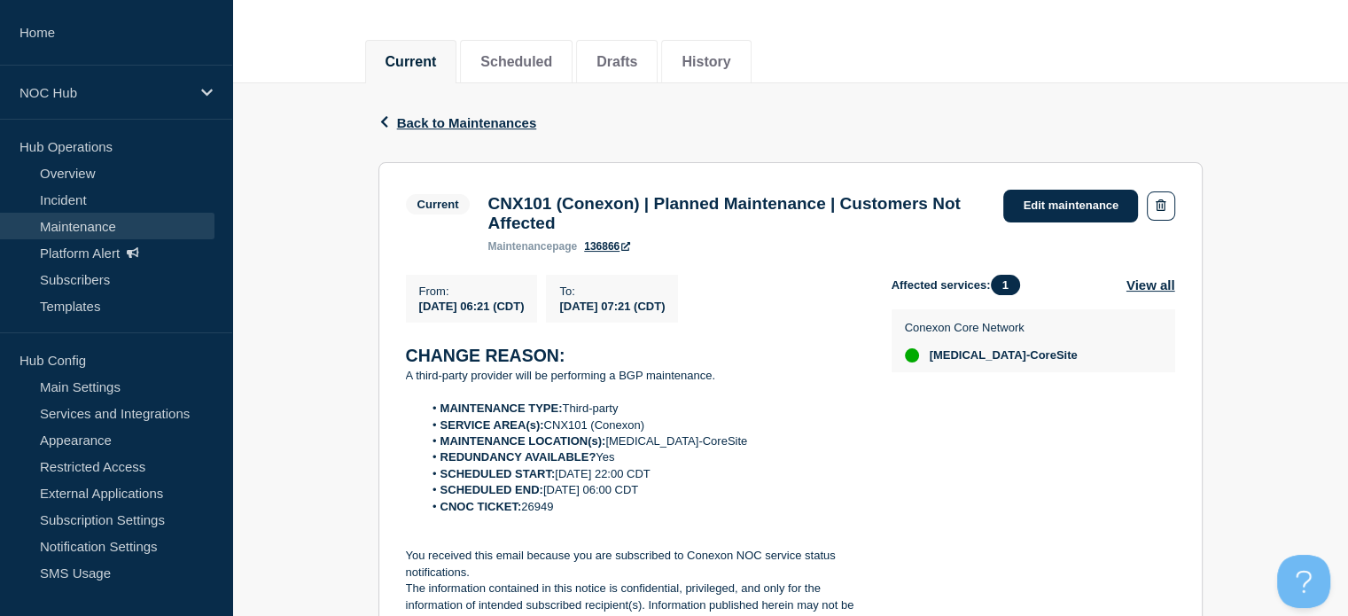
scroll to position [227, 0]
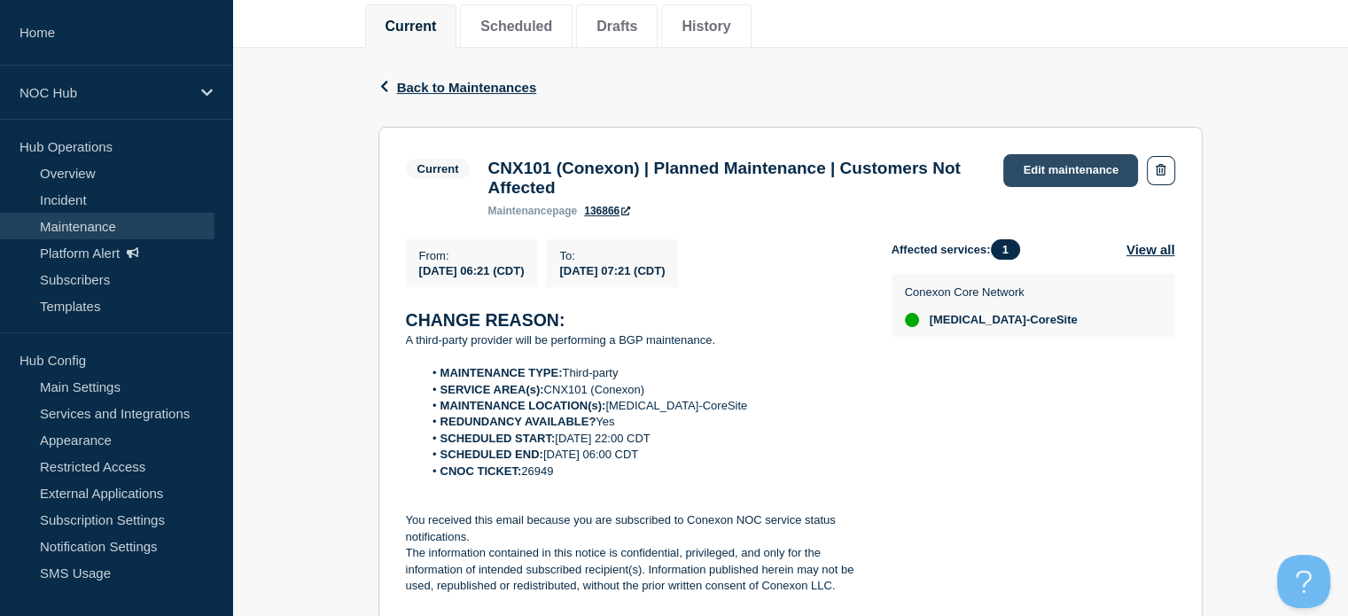
click at [1049, 182] on link "Edit maintenance" at bounding box center [1070, 170] width 135 height 33
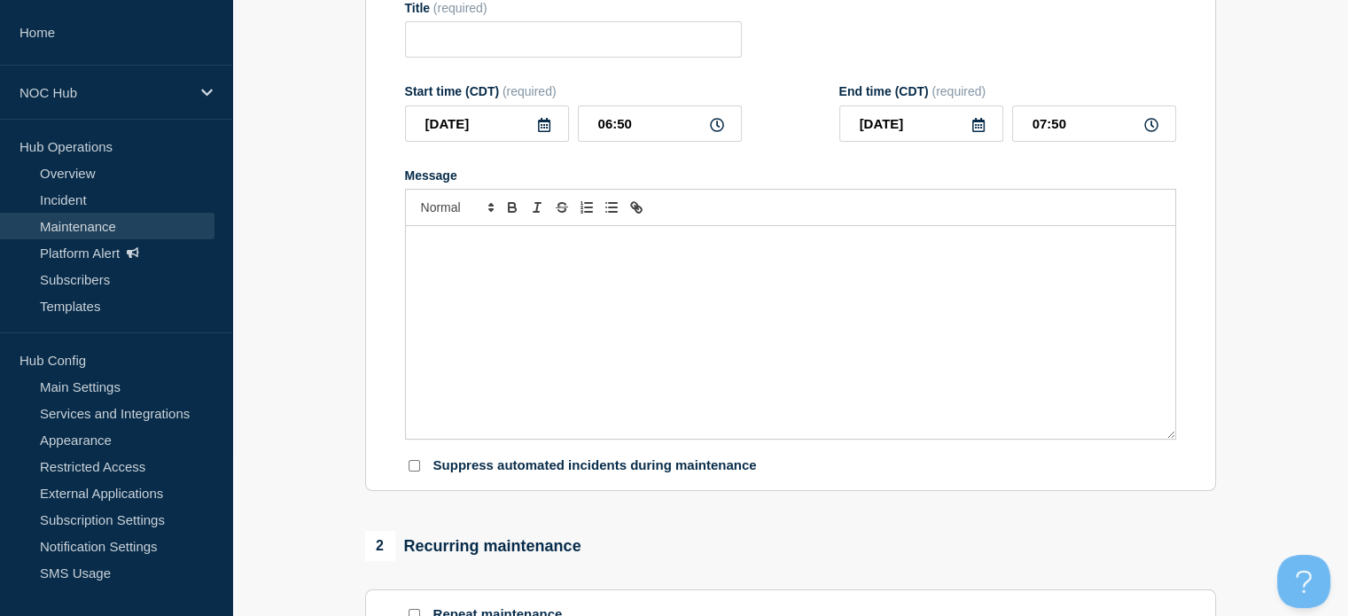
type input "CNX101 (Conexon) | Planned Maintenance | Customers Not Affected"
type input "06:21"
type input "07:21"
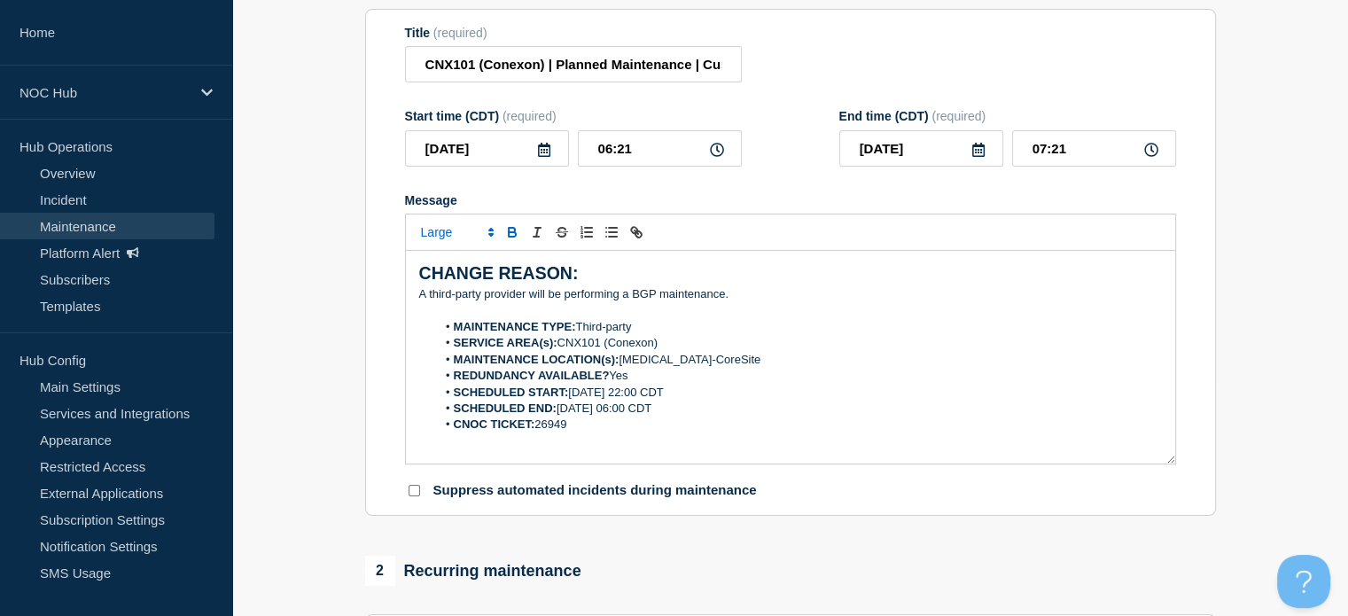
click at [539, 157] on icon at bounding box center [544, 150] width 14 height 14
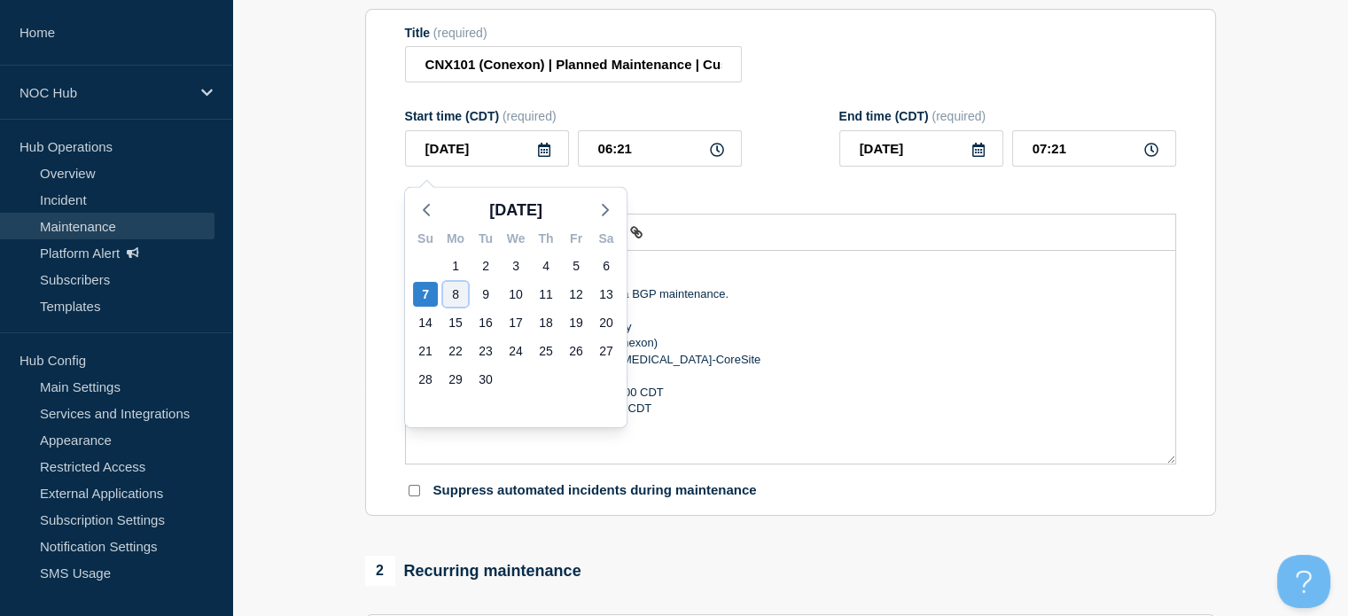
click at [454, 302] on div "8" at bounding box center [455, 294] width 25 height 25
type input "2025-09-08"
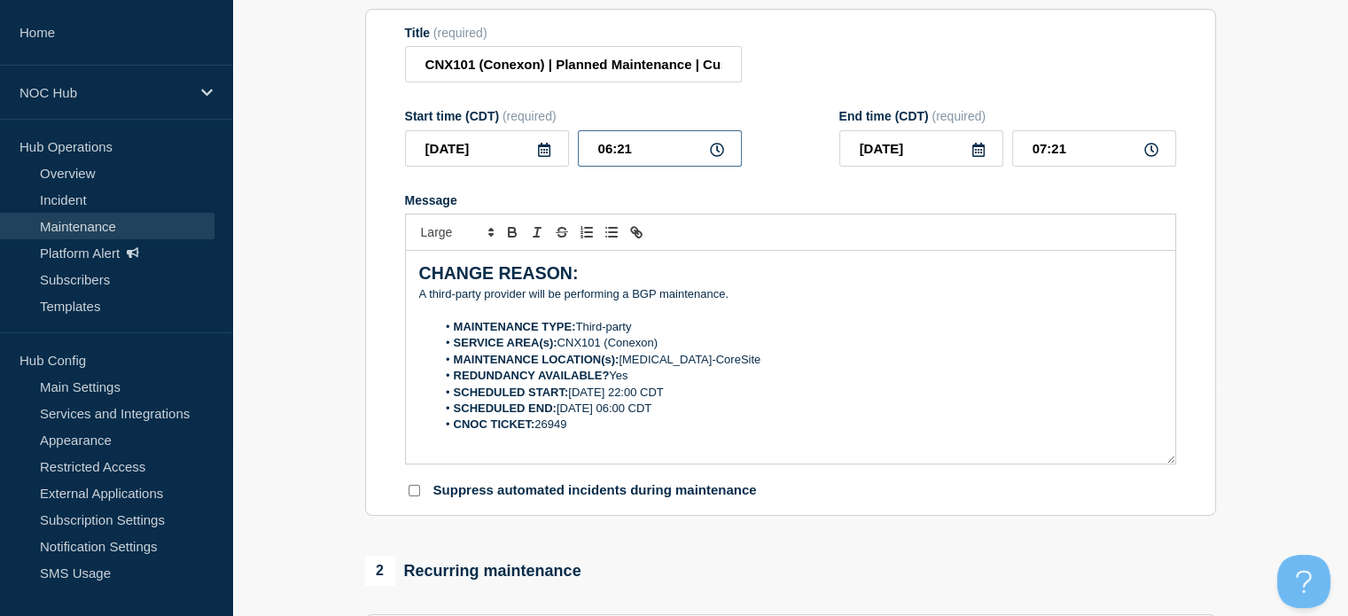
click at [634, 156] on input "06:21" at bounding box center [660, 148] width 164 height 36
click at [634, 158] on input "06:21" at bounding box center [660, 148] width 164 height 36
type input "22:00"
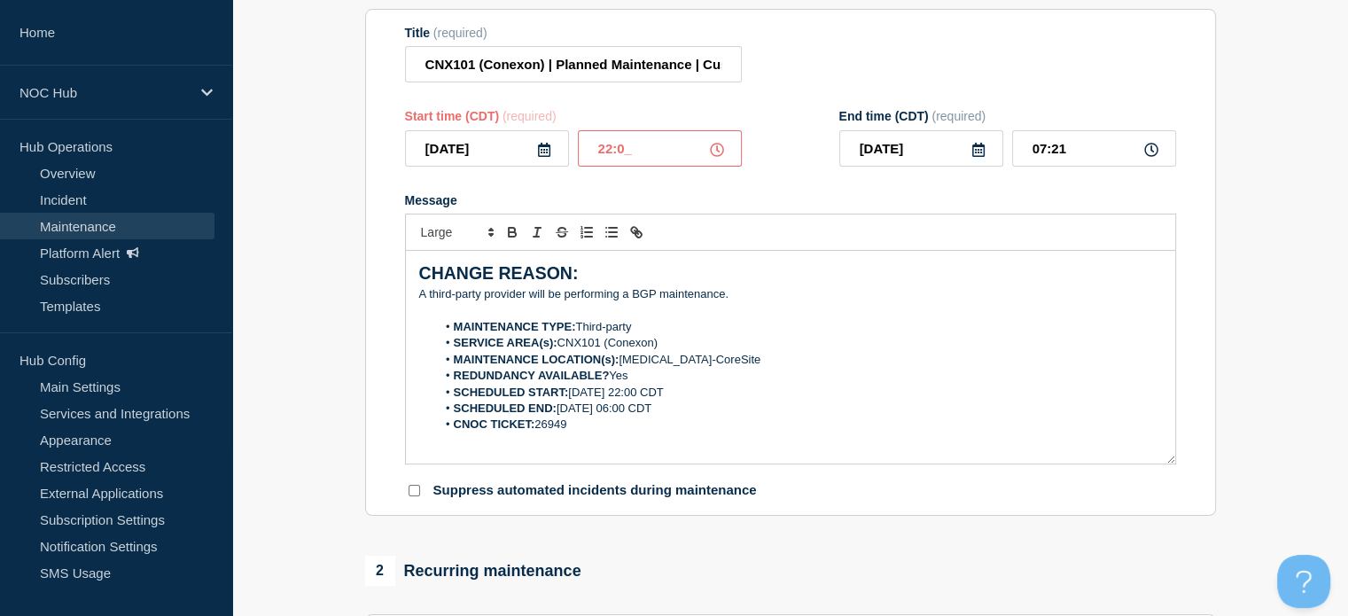
type input "23:00"
click at [969, 162] on input "2025-09-08" at bounding box center [921, 148] width 164 height 36
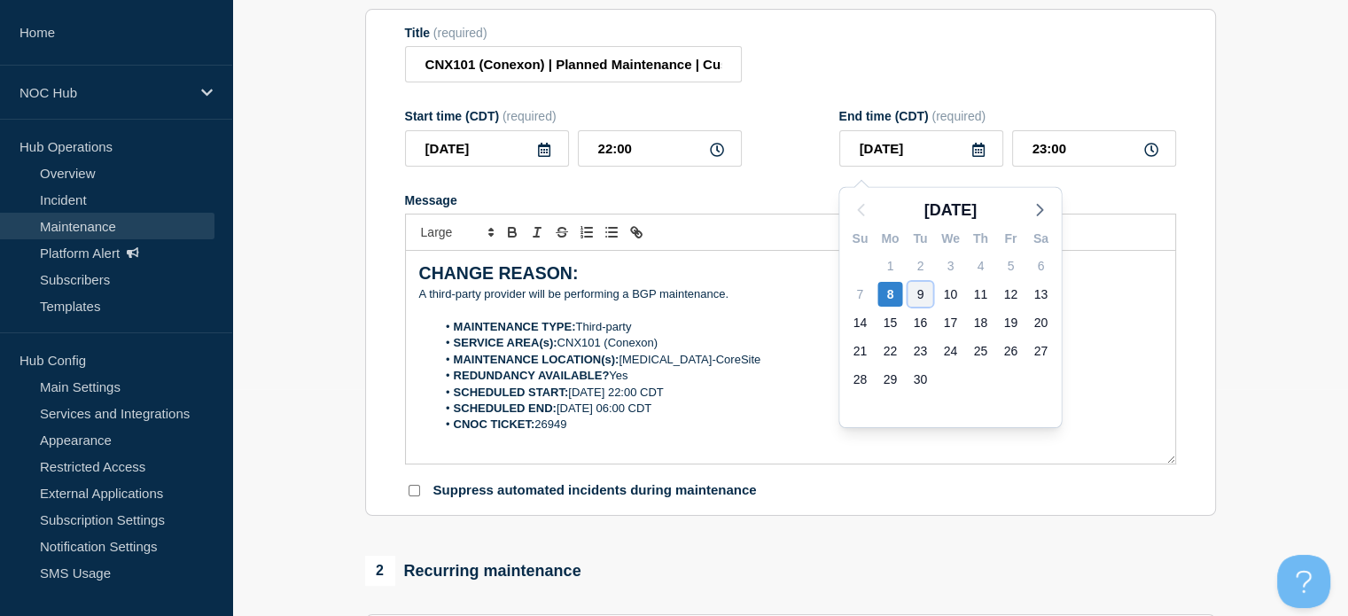
click at [918, 293] on div "9" at bounding box center [919, 294] width 25 height 25
type input "2025-09-09"
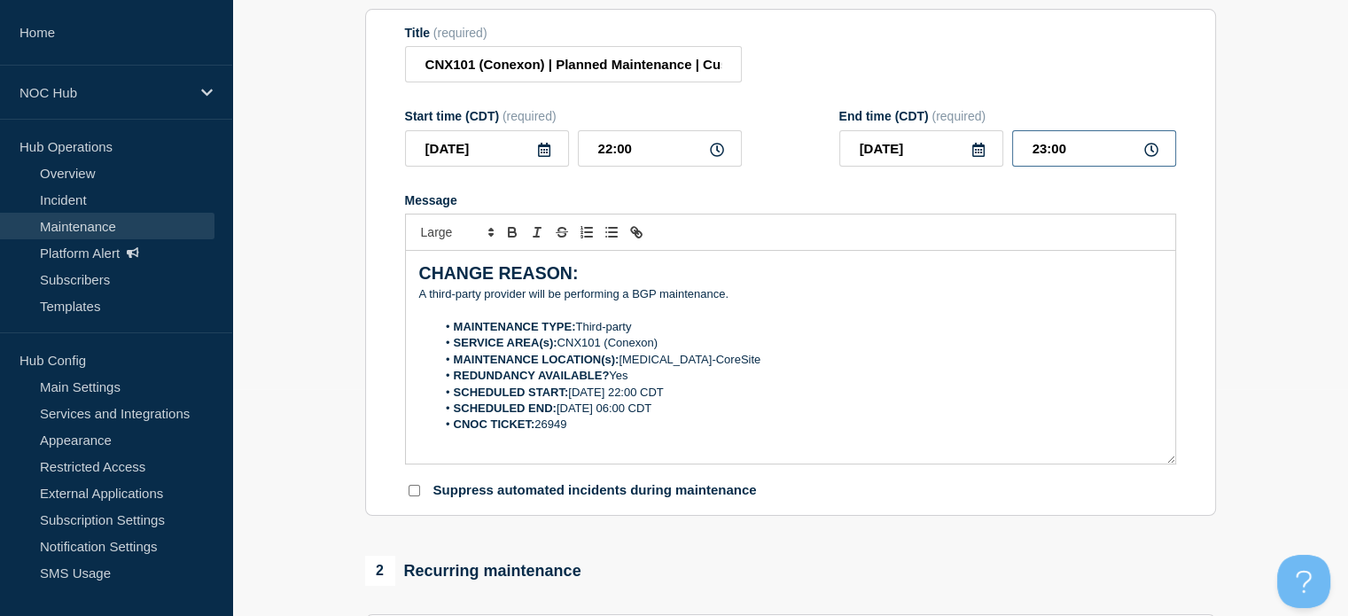
click at [1084, 159] on input "23:00" at bounding box center [1094, 148] width 164 height 36
drag, startPoint x: 1084, startPoint y: 159, endPoint x: 967, endPoint y: 160, distance: 117.0
click at [967, 160] on div "2025-09-09 23:00" at bounding box center [1007, 148] width 337 height 36
type input "06:00"
click at [794, 167] on div "Start time (CDT) (required) 2025-09-08 22:00 End time (CDT) (required) 2025-09-…" at bounding box center [790, 138] width 771 height 58
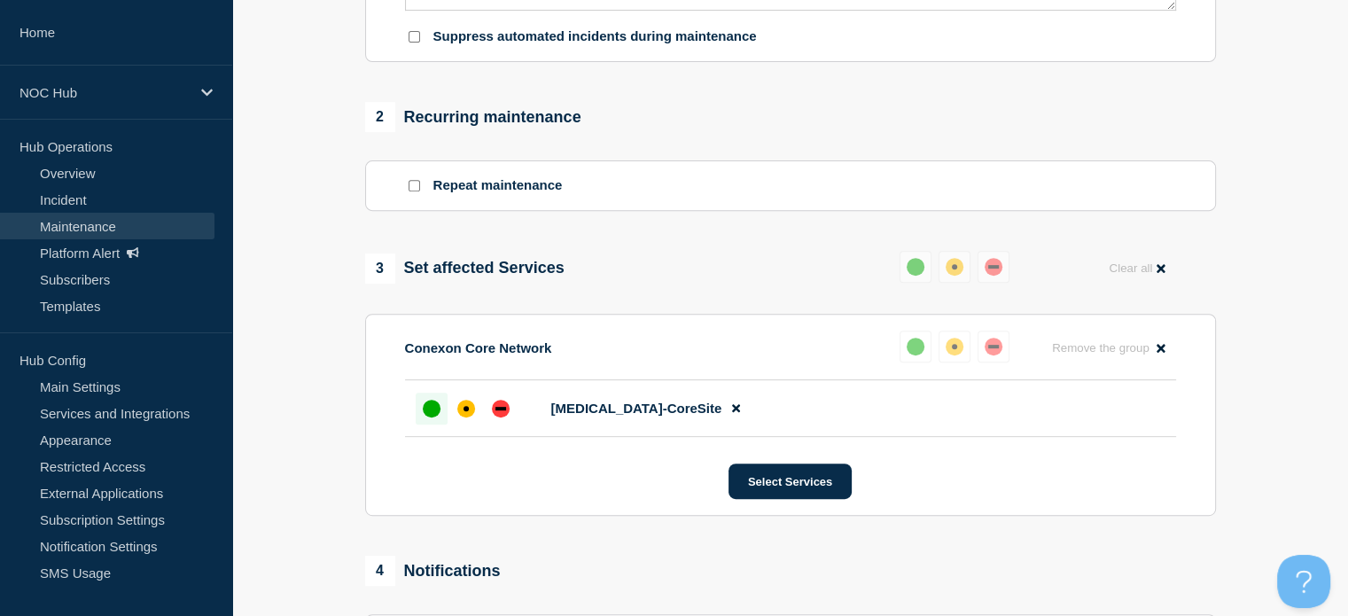
scroll to position [968, 0]
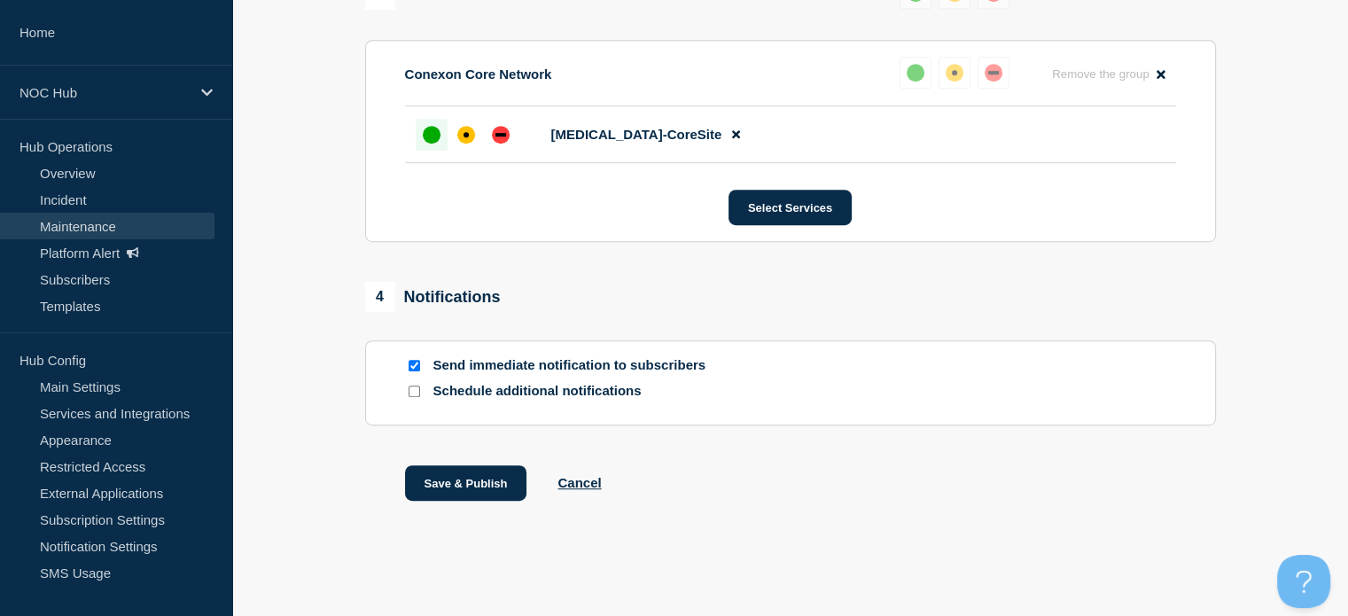
click at [461, 488] on button "Save & Publish" at bounding box center [466, 482] width 122 height 35
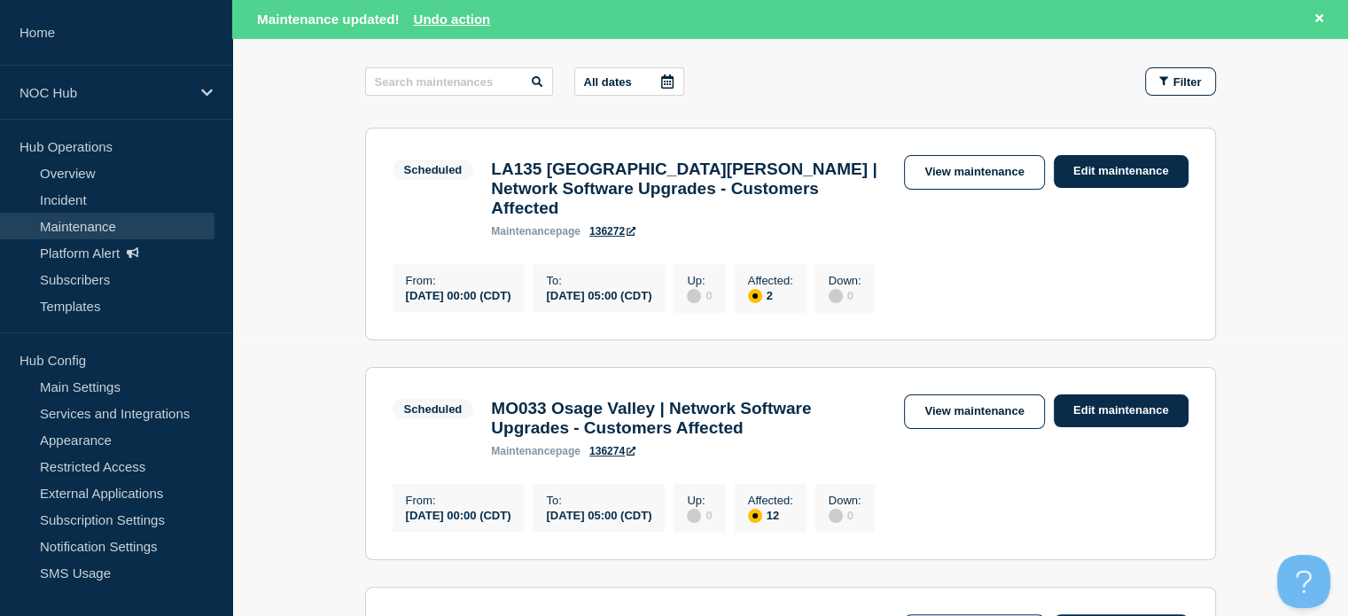
scroll to position [280, 0]
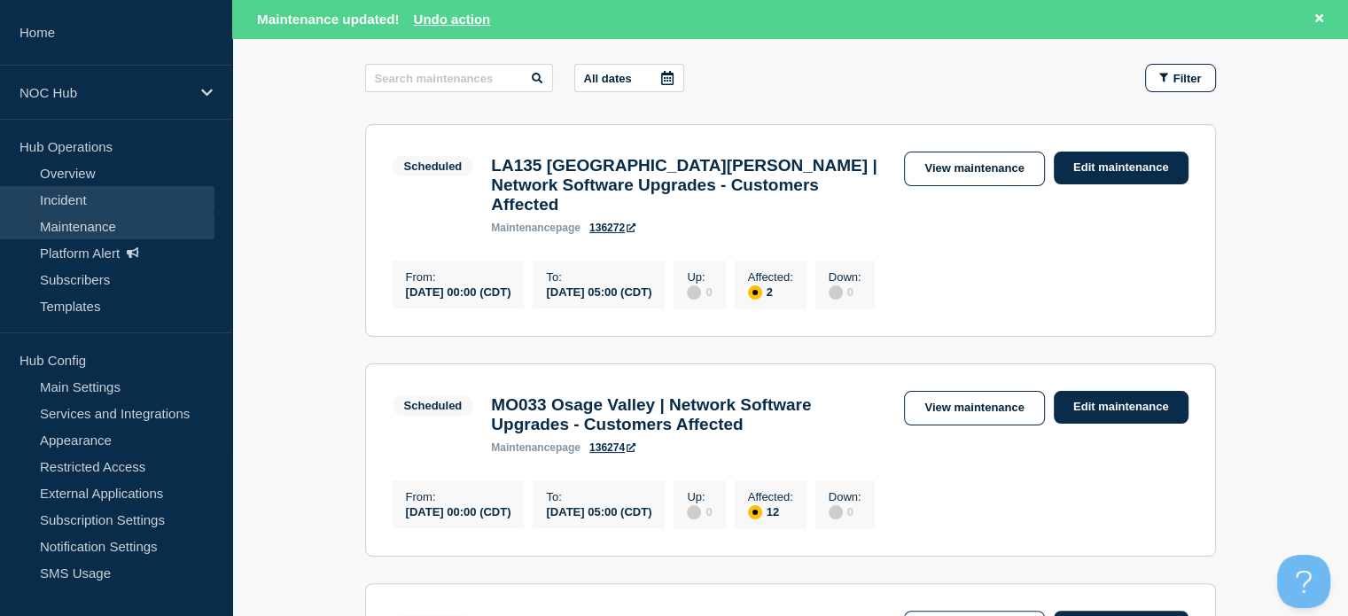
click at [101, 195] on link "Incident" at bounding box center [107, 199] width 214 height 27
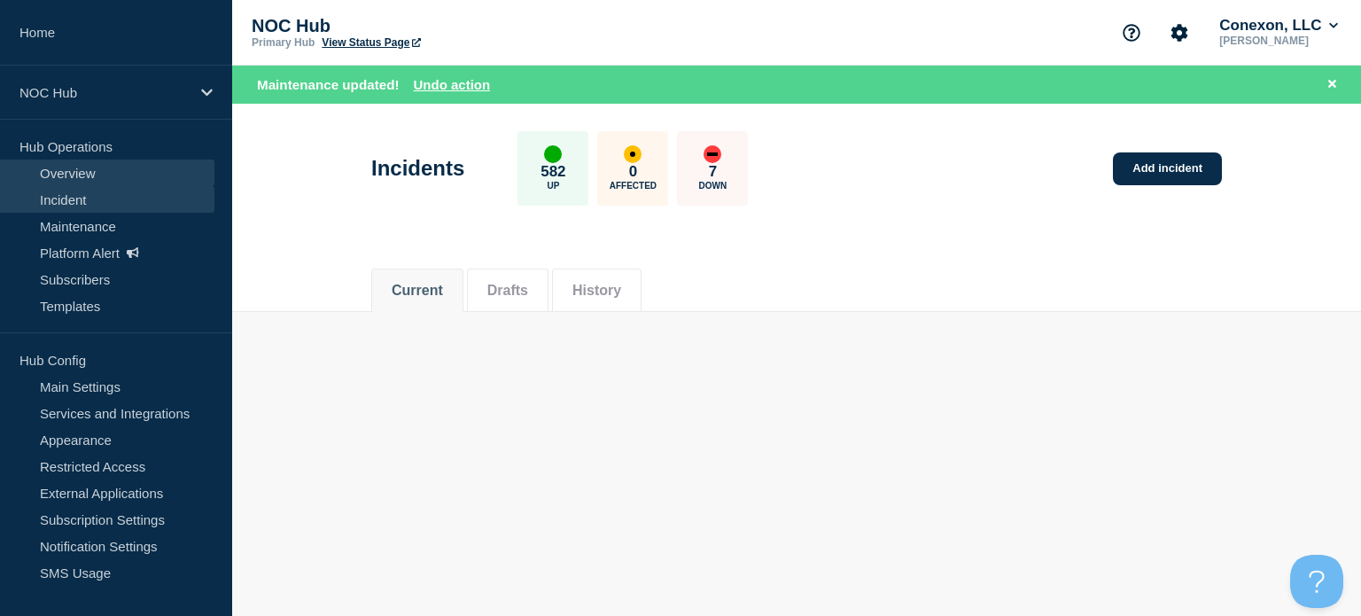
click at [138, 167] on link "Overview" at bounding box center [107, 173] width 214 height 27
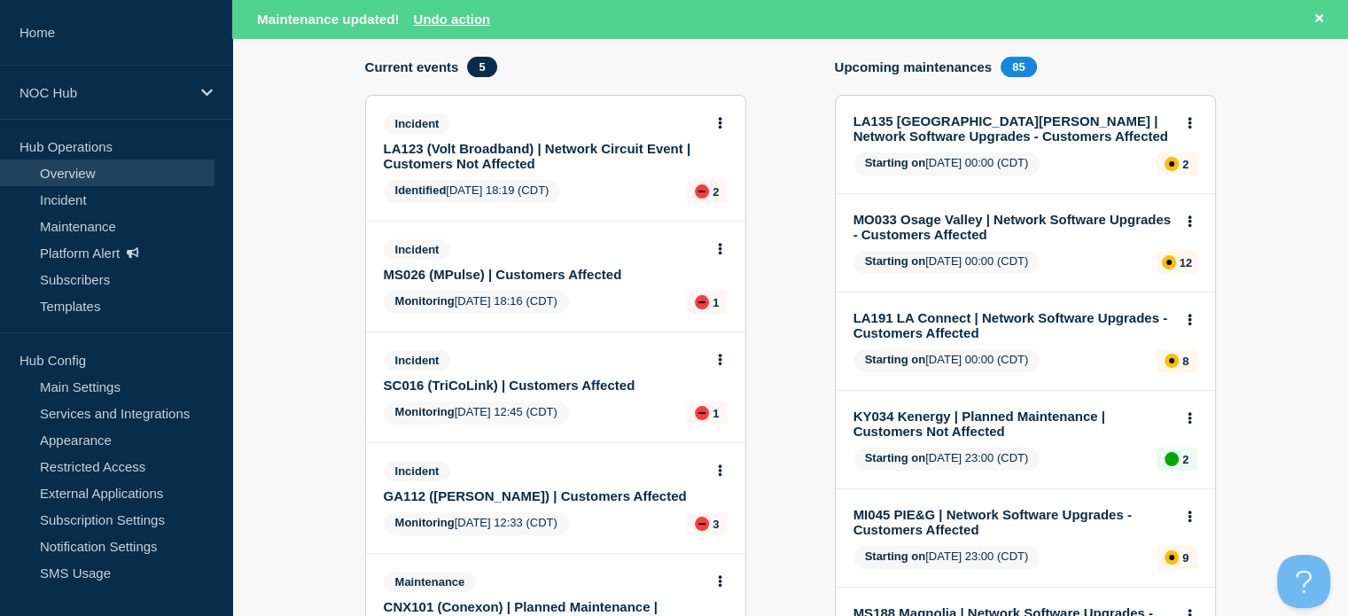
scroll to position [199, 0]
click at [564, 144] on link "LA123 (Volt Broadband) | Network Circuit Event | Customers Not Affected" at bounding box center [544, 156] width 320 height 30
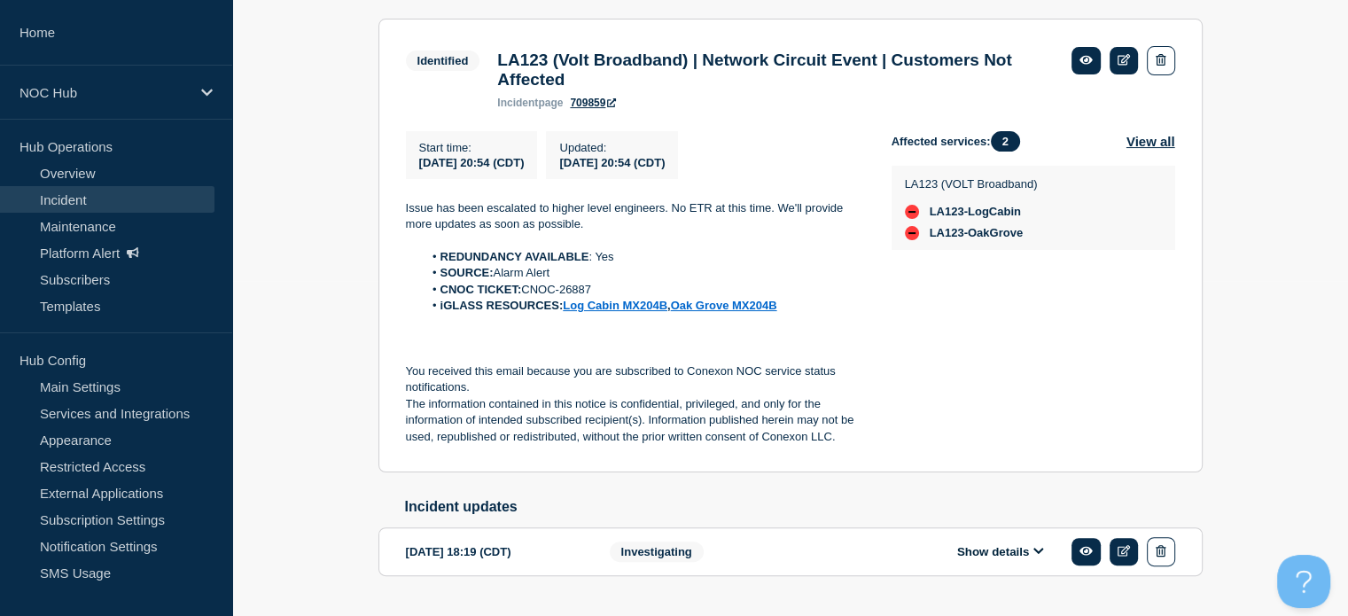
scroll to position [390, 0]
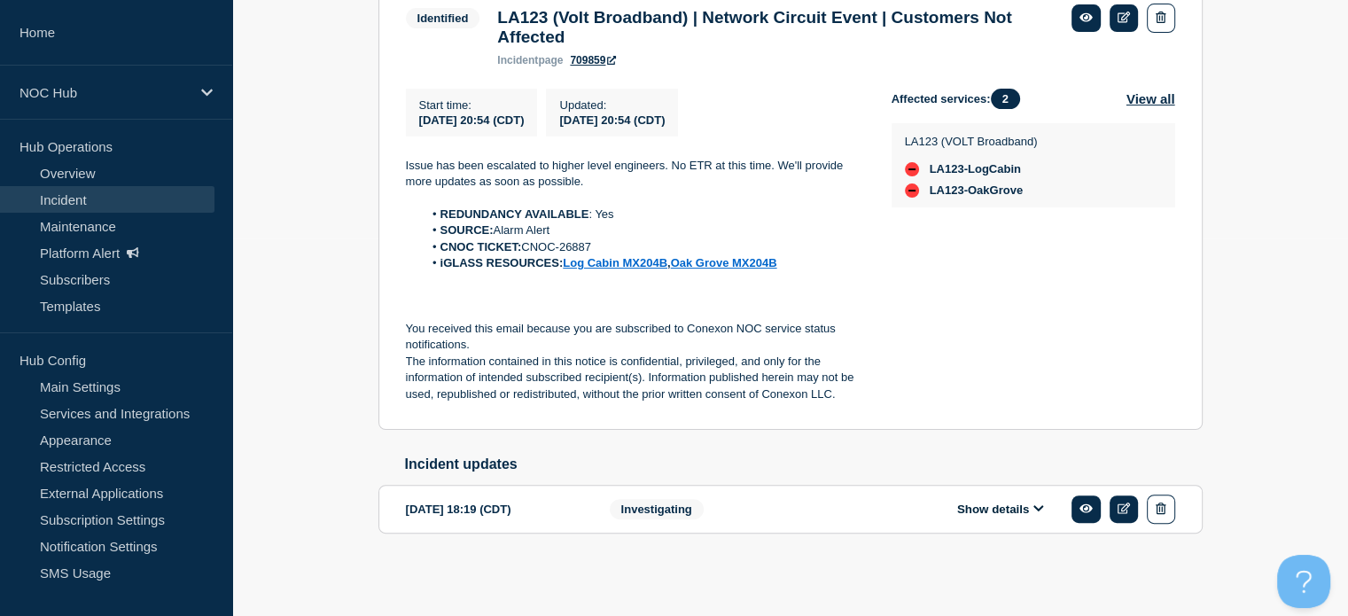
click at [964, 518] on div "Show details" at bounding box center [1013, 508] width 323 height 29
click at [971, 506] on button "Show details" at bounding box center [1000, 509] width 97 height 15
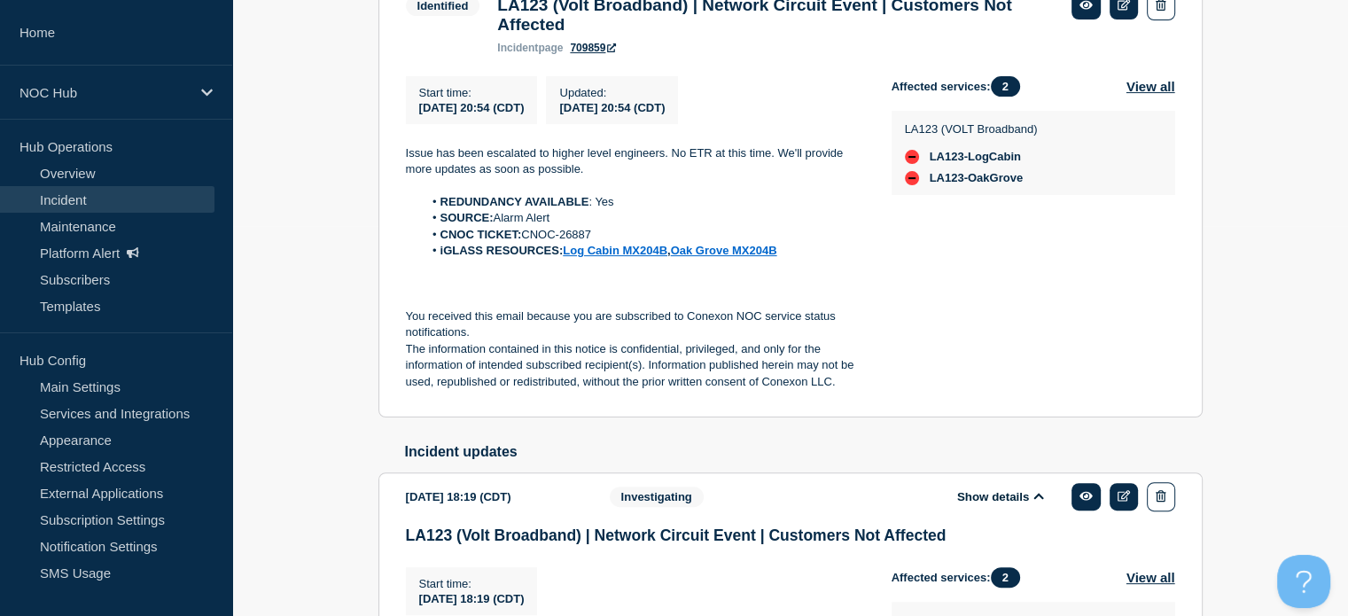
click at [571, 243] on li "CNOC TICKET: CNOC-26887" at bounding box center [643, 235] width 440 height 16
copy li "26887"
click at [111, 166] on link "Overview" at bounding box center [107, 173] width 214 height 27
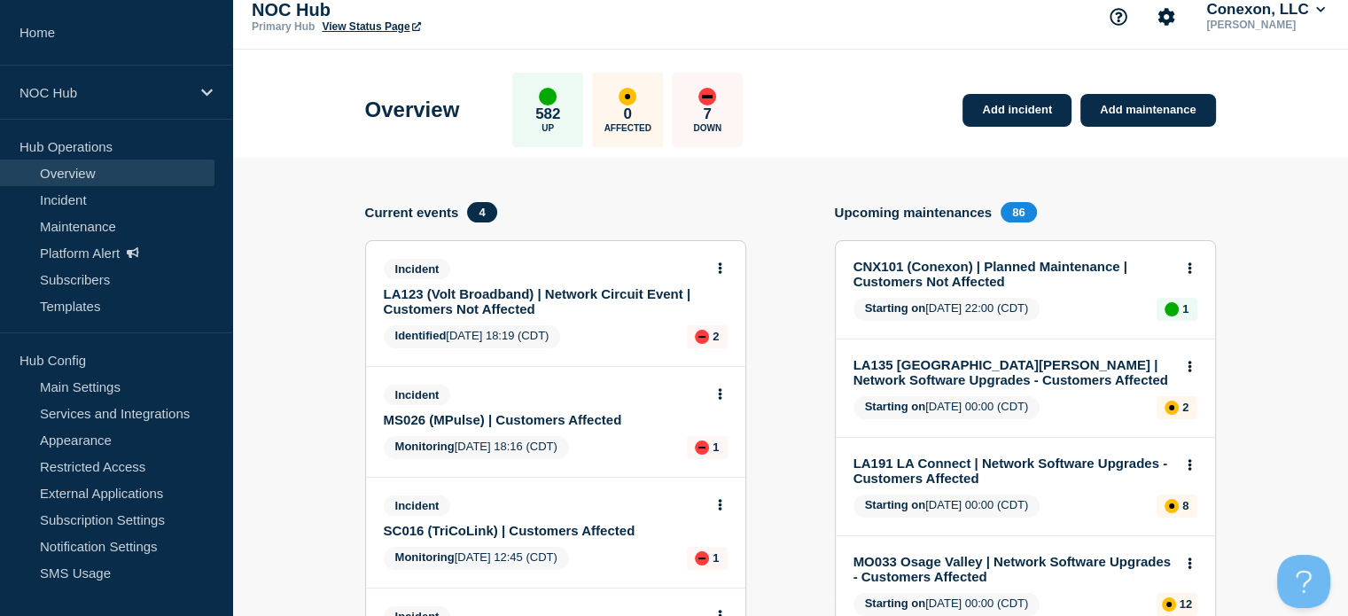
scroll to position [7, 0]
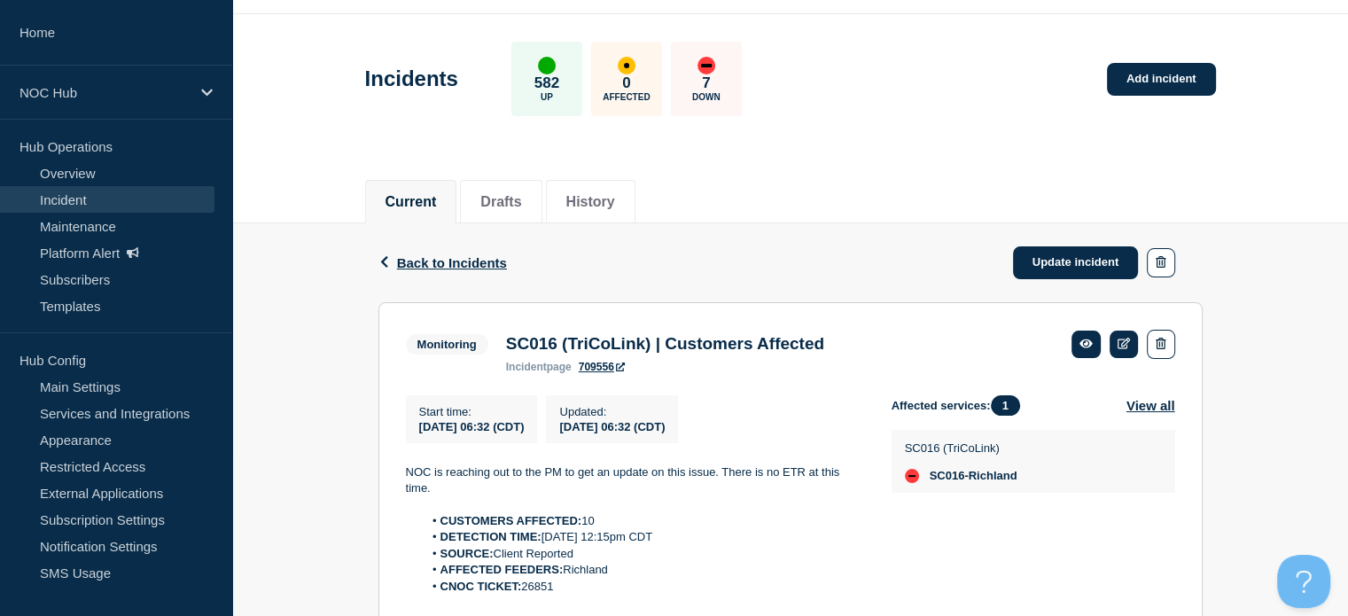
scroll to position [53, 0]
